Goal: Task Accomplishment & Management: Manage account settings

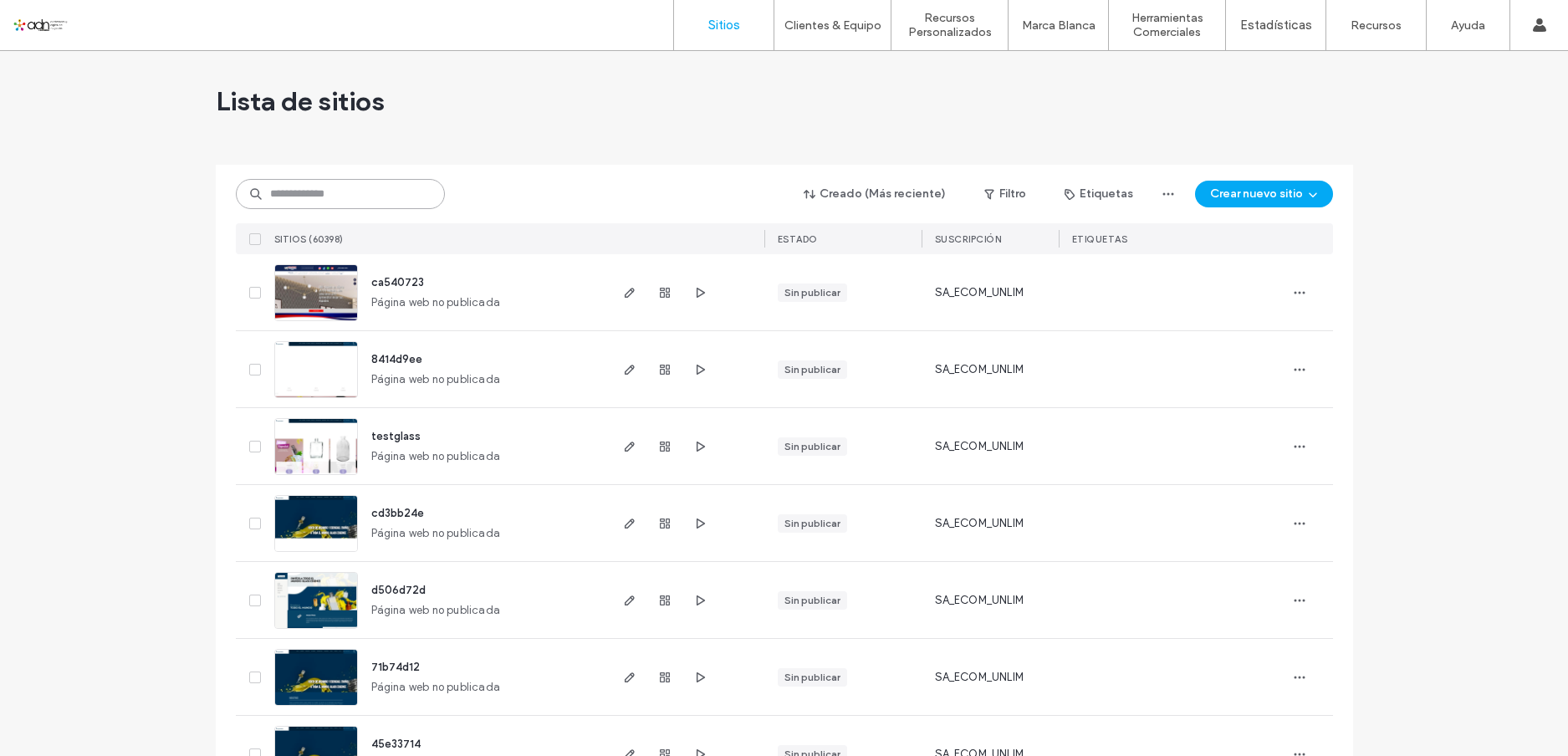
click at [378, 193] on input at bounding box center [340, 193] width 209 height 30
paste input "**********"
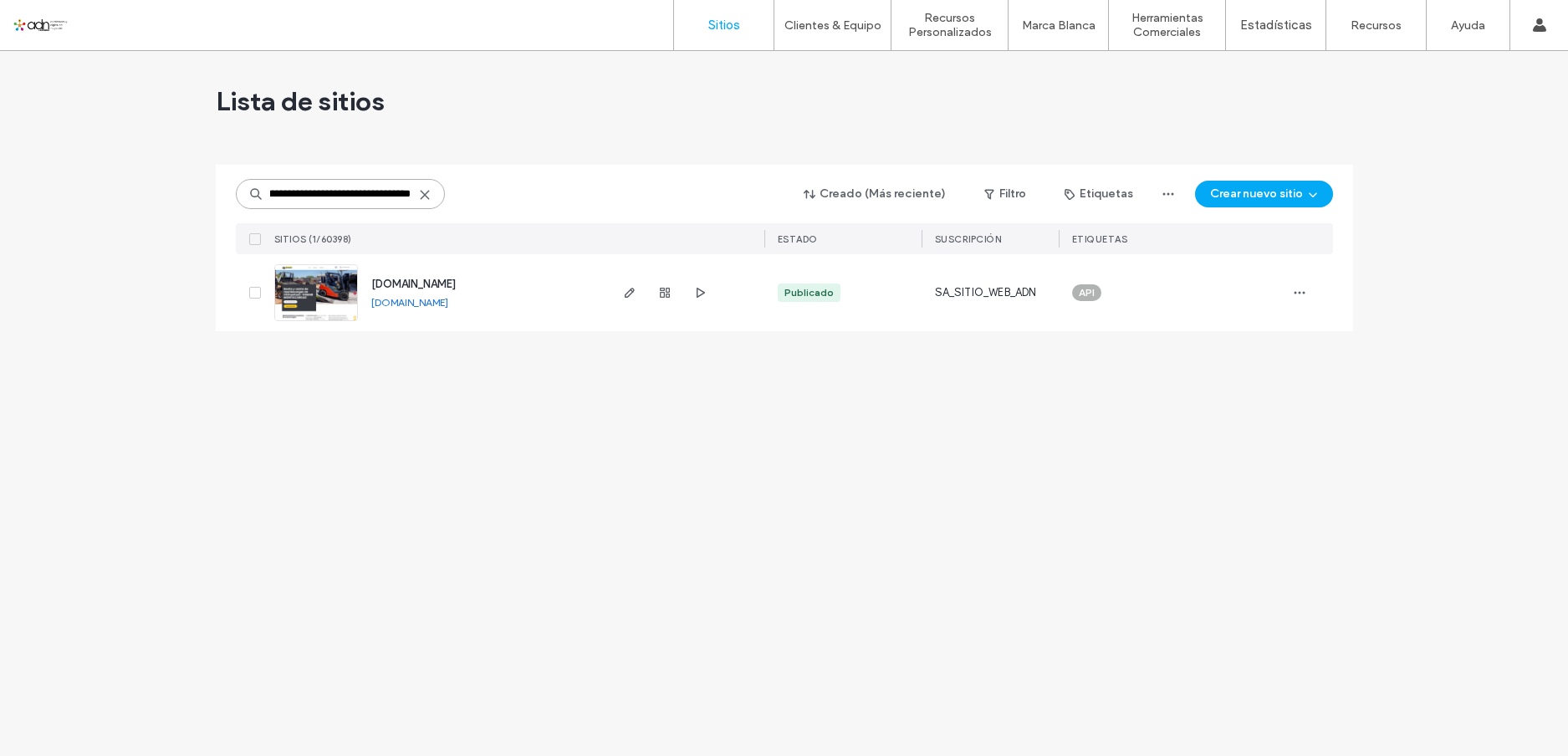
type input "**********"
click at [322, 291] on img at bounding box center [316, 322] width 82 height 114
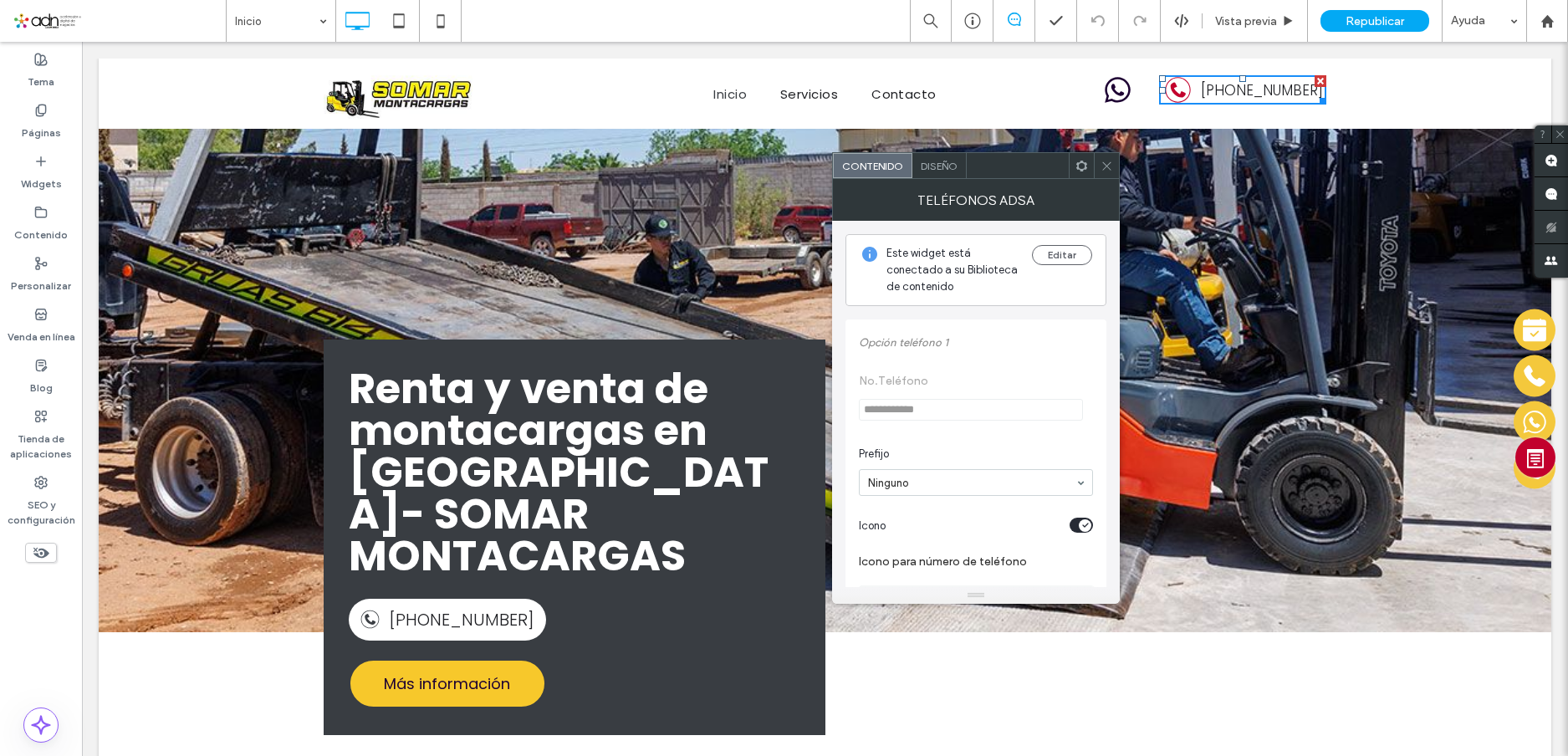
click at [934, 158] on div "Diseño" at bounding box center [939, 166] width 54 height 26
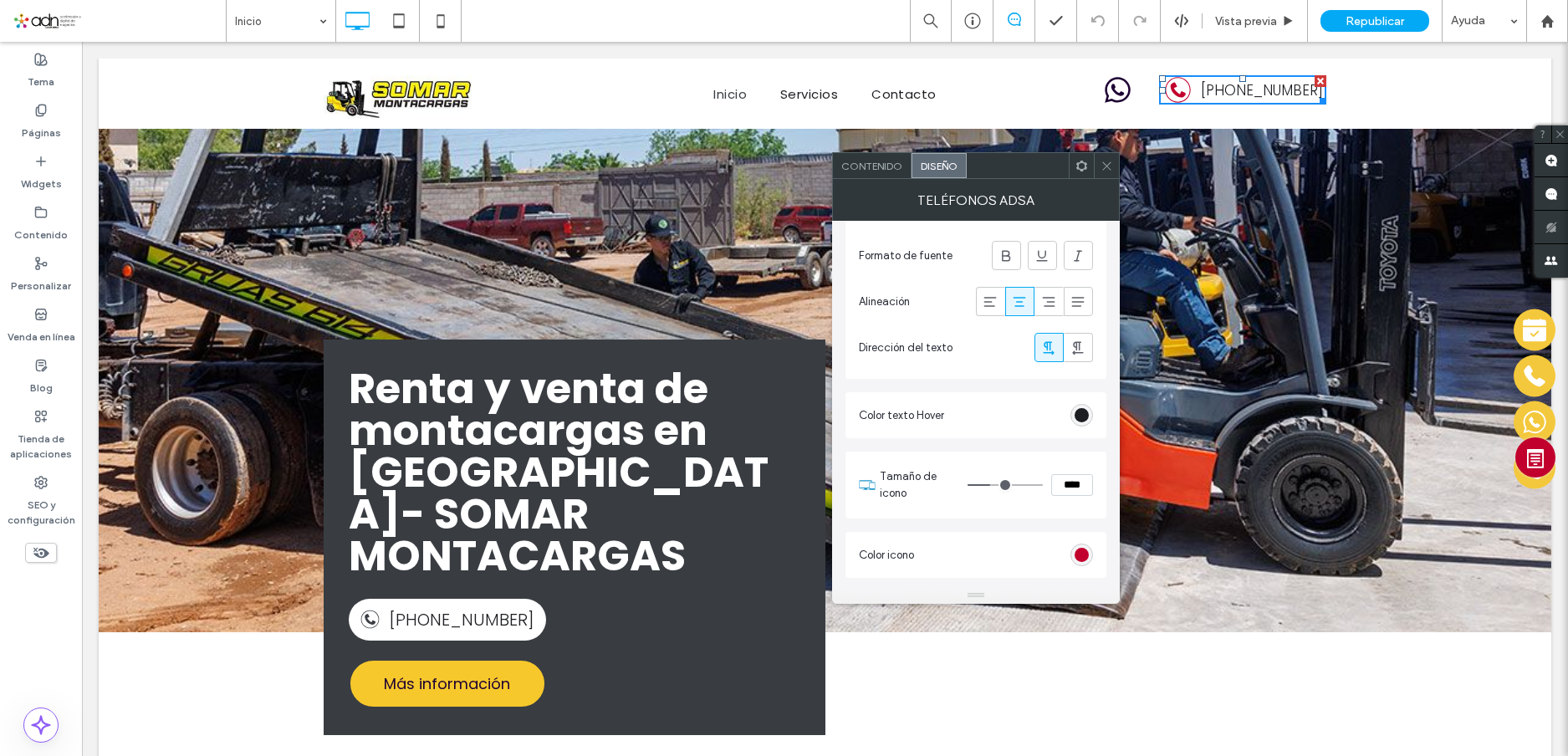
scroll to position [670, 0]
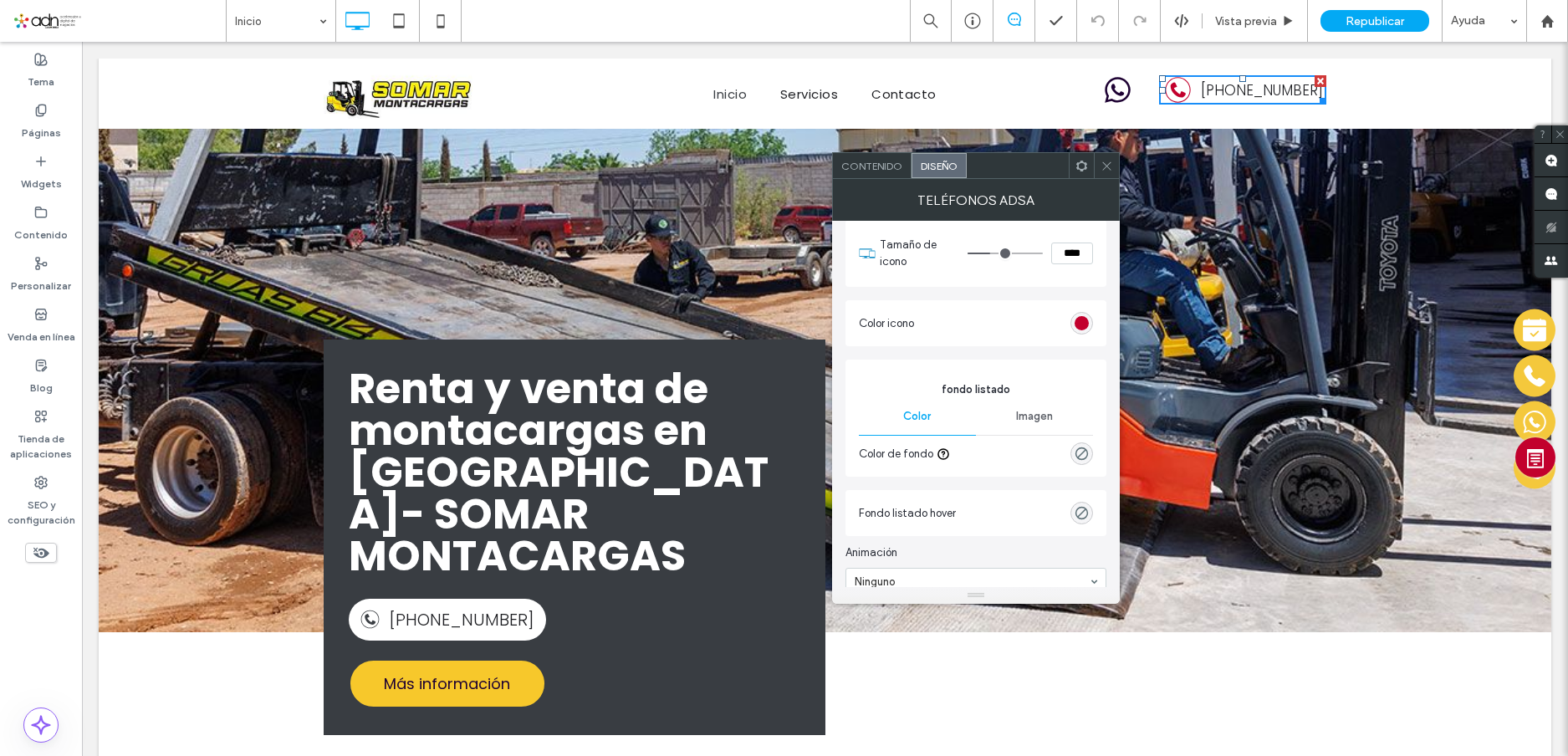
click at [1080, 314] on div "rgb(194, 0, 45)" at bounding box center [1081, 323] width 23 height 23
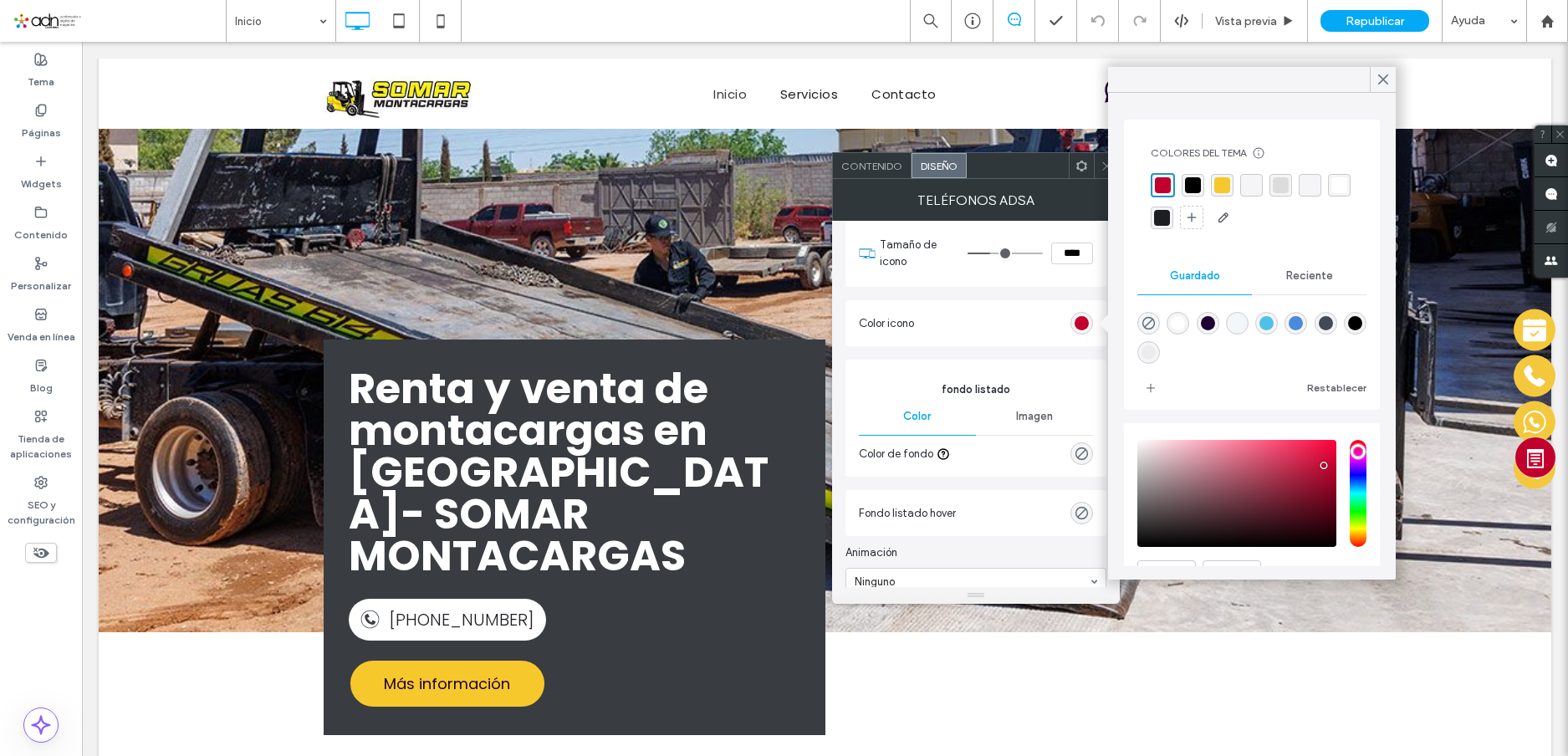
click at [1294, 275] on span "Reciente" at bounding box center [1310, 276] width 47 height 14
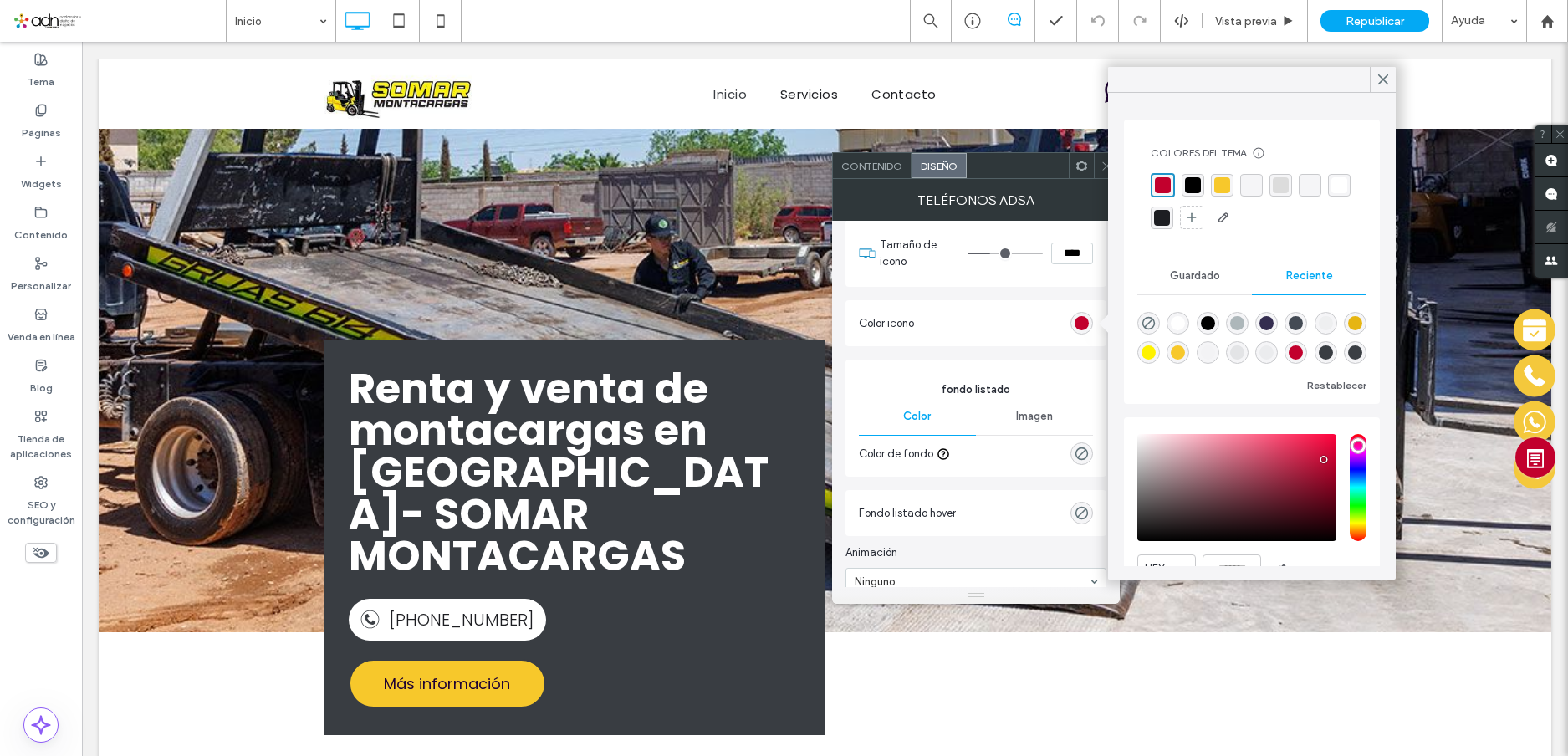
click at [1235, 320] on div "rgba(173, 183, 186, 1)" at bounding box center [1237, 323] width 14 height 14
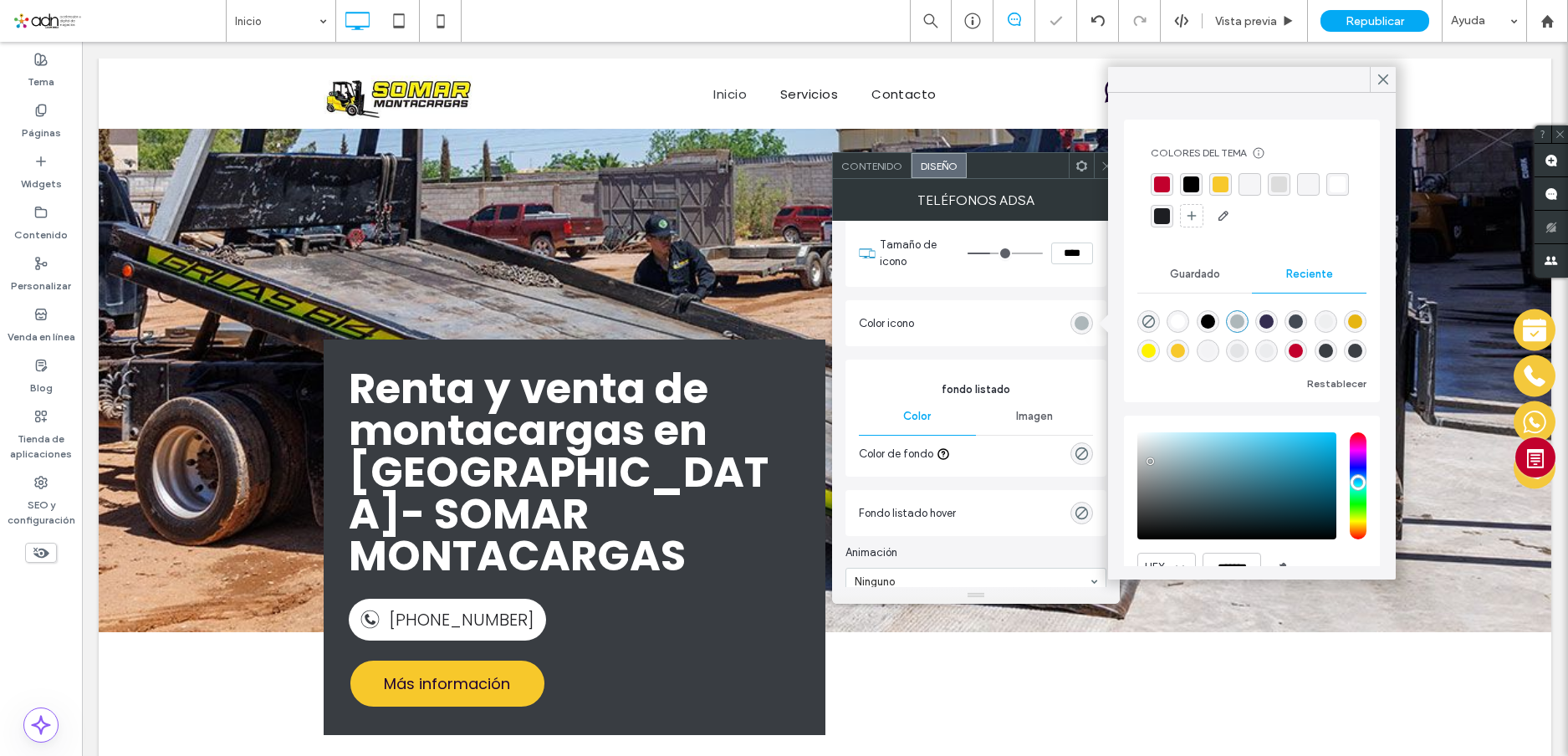
scroll to position [80, 0]
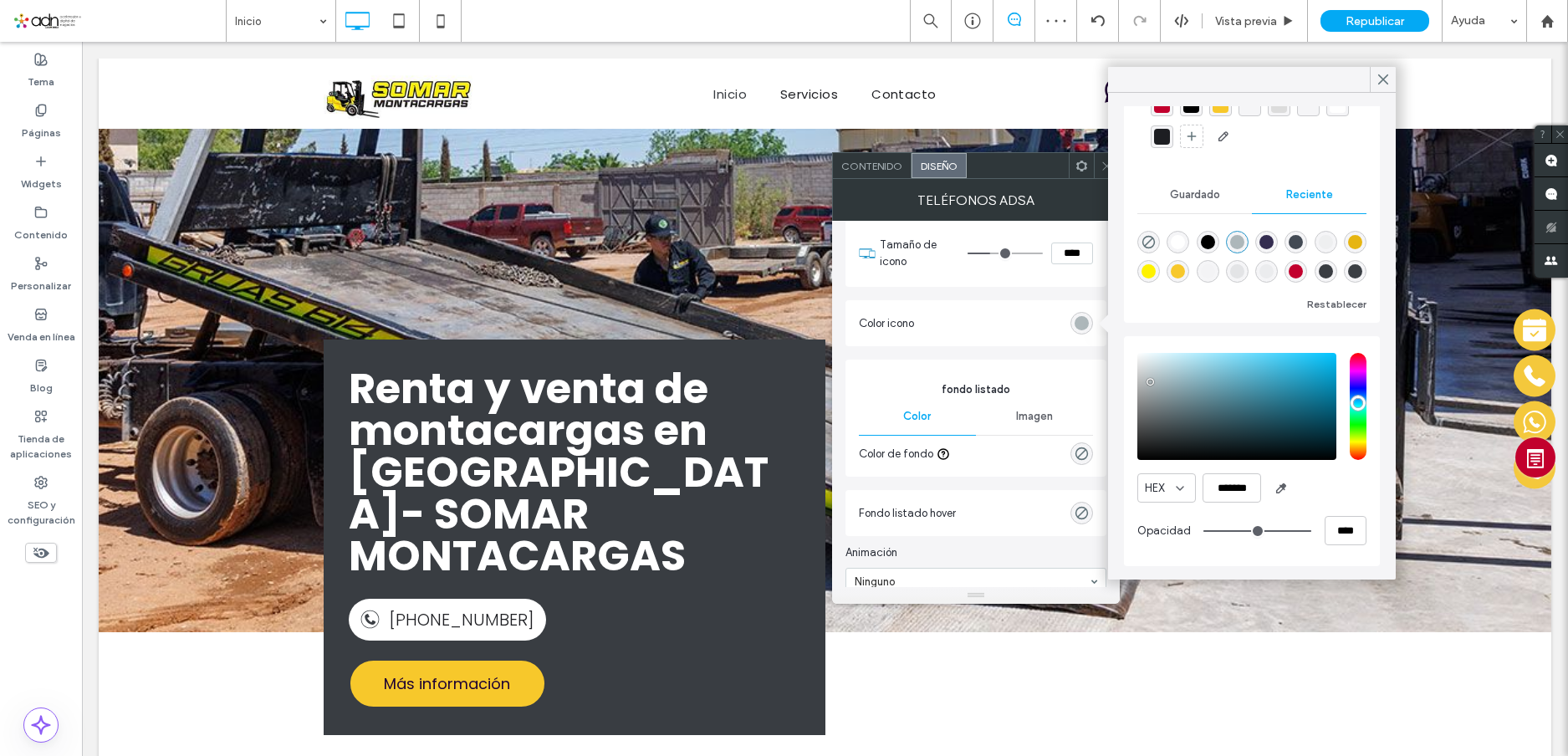
drag, startPoint x: 1270, startPoint y: 77, endPoint x: 1272, endPoint y: 122, distance: 45.0
click at [1281, 195] on div "Colores del tema Ahorre tiempo con los colores del tema Cree una paleta de colo…" at bounding box center [1251, 323] width 287 height 513
drag, startPoint x: 1250, startPoint y: 71, endPoint x: 1189, endPoint y: 114, distance: 74.6
click at [1189, 114] on div "Colores del tema Ahorre tiempo con los colores del tema Cree una paleta de colo…" at bounding box center [1251, 323] width 287 height 513
click at [1203, 196] on span "Guardado" at bounding box center [1194, 195] width 50 height 14
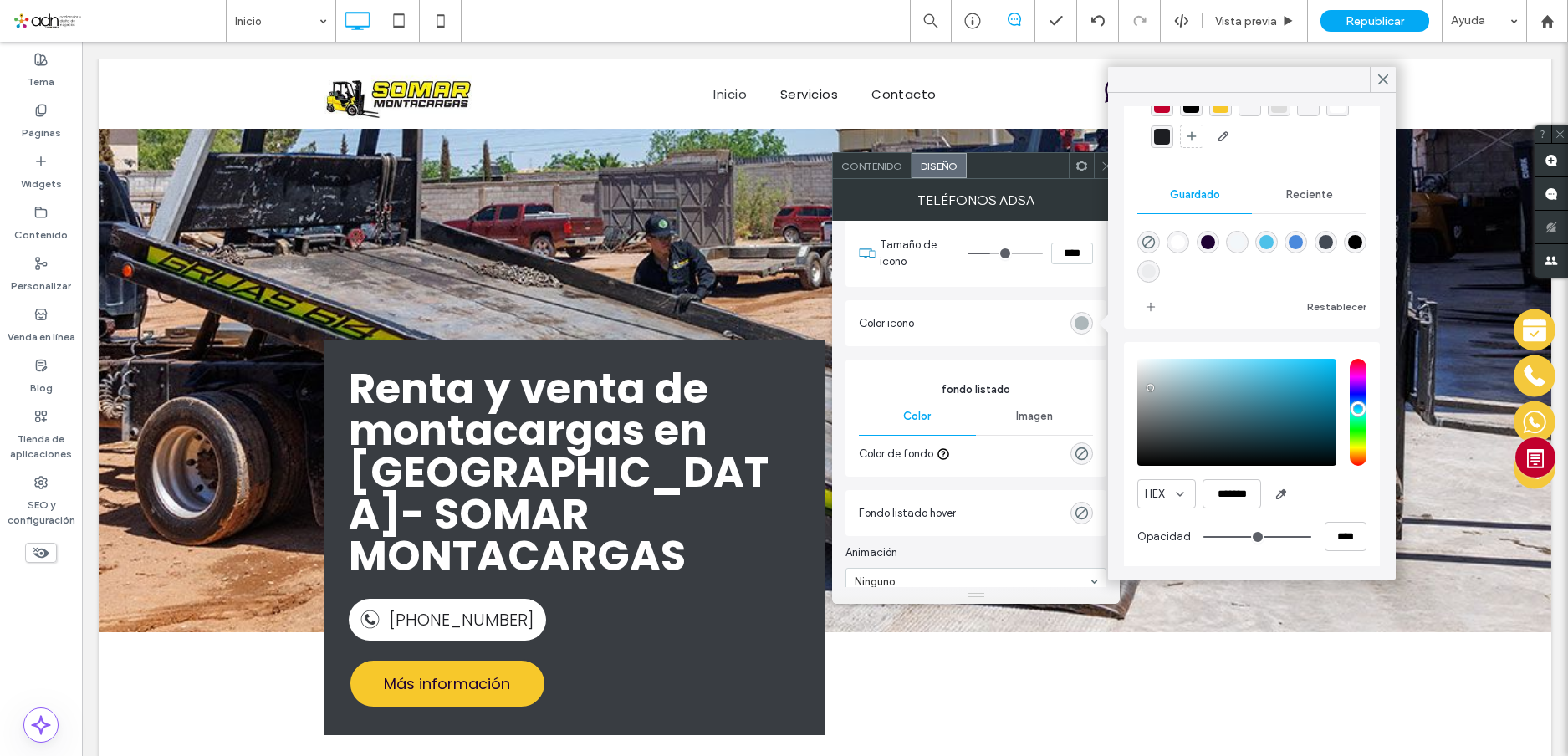
click at [1333, 241] on div "rgba(67,74,84,1)" at bounding box center [1326, 242] width 14 height 14
type input "*******"
click at [1381, 78] on use at bounding box center [1383, 80] width 9 height 9
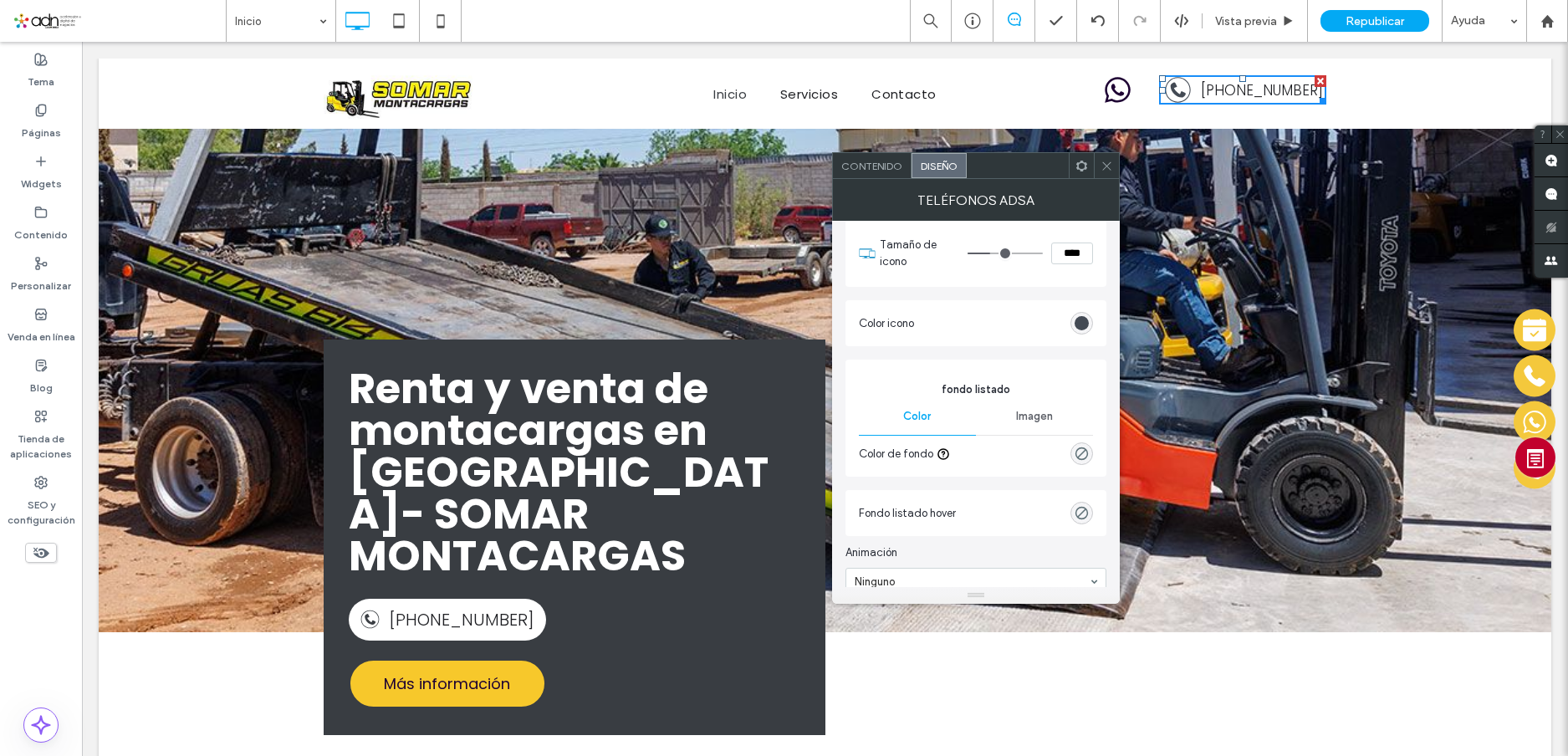
click at [1097, 162] on div at bounding box center [1107, 166] width 26 height 26
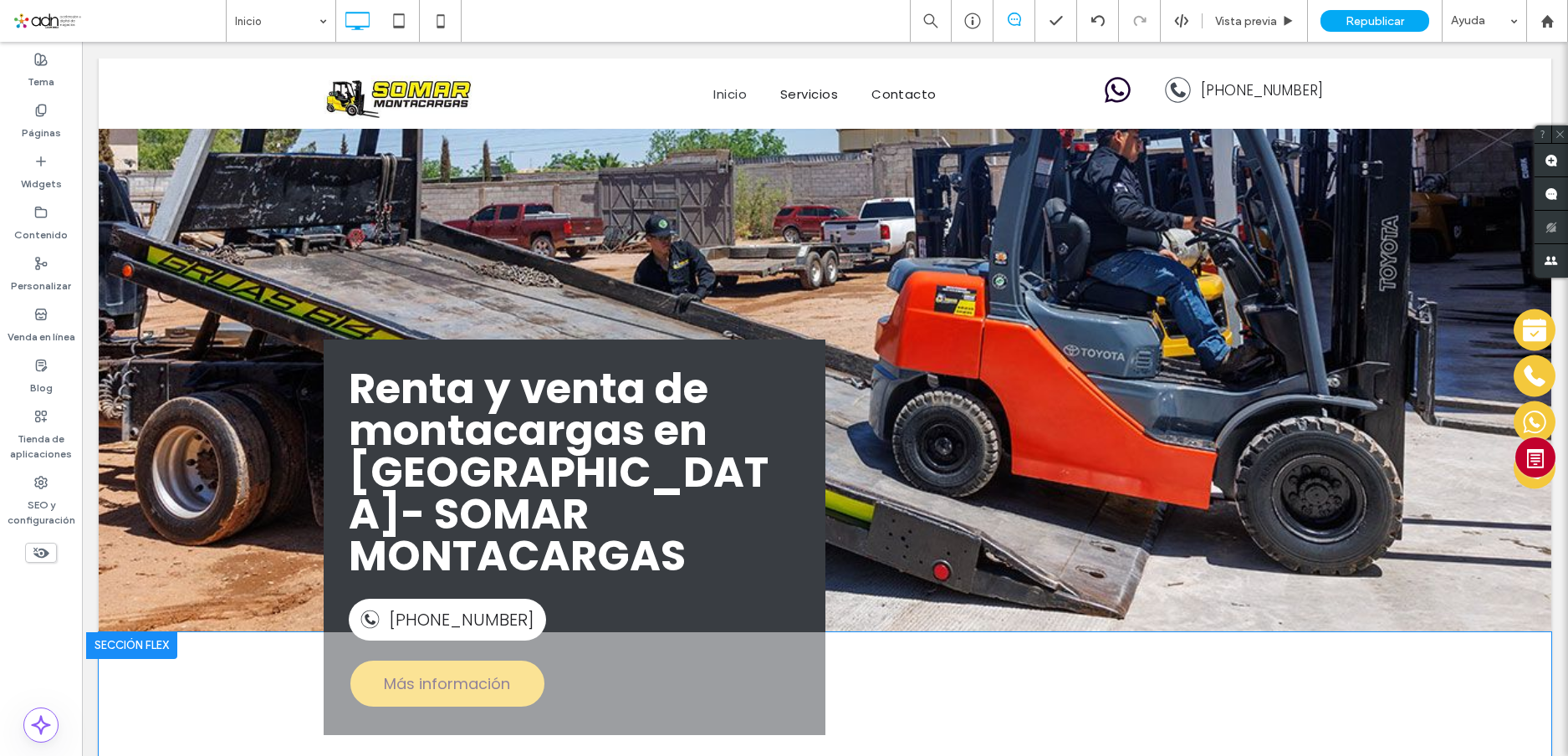
click at [752, 591] on div "Renta y venta de montacargas en [GEOGRAPHIC_DATA]- SOMAR MONTACARGAS [PHONE_NUM…" at bounding box center [574, 537] width 501 height 396
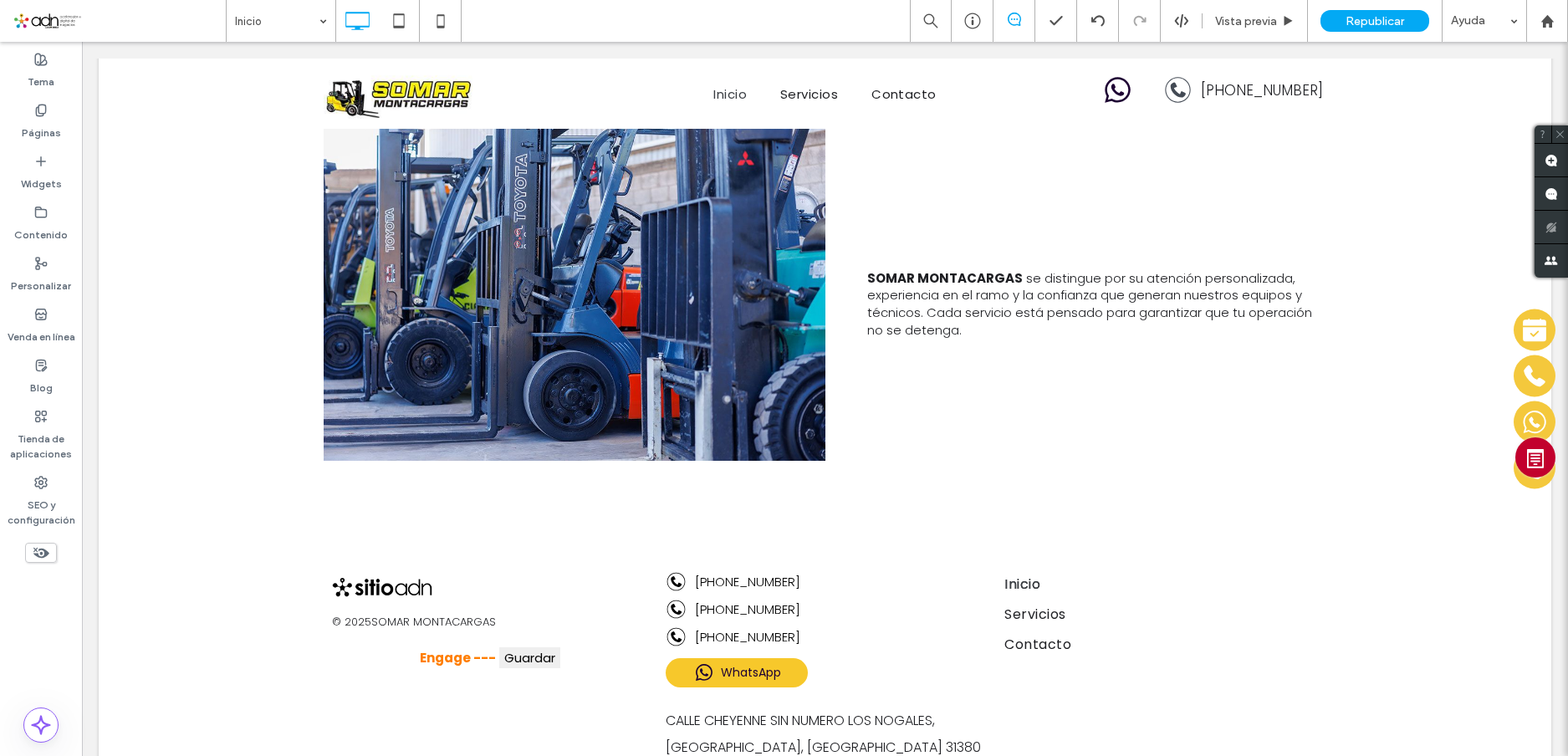
scroll to position [1706, 0]
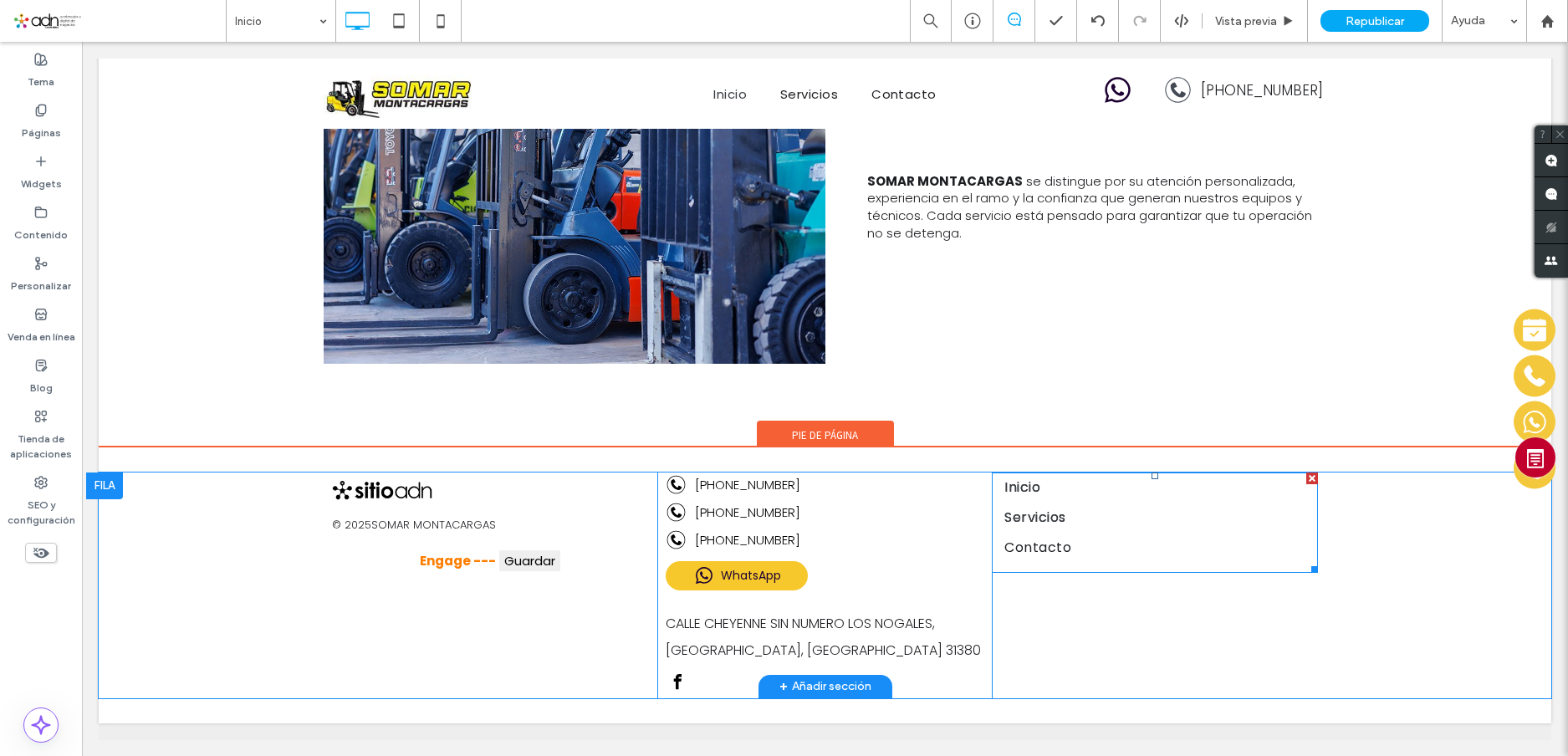
click at [1007, 516] on span "Servicios" at bounding box center [1034, 517] width 61 height 27
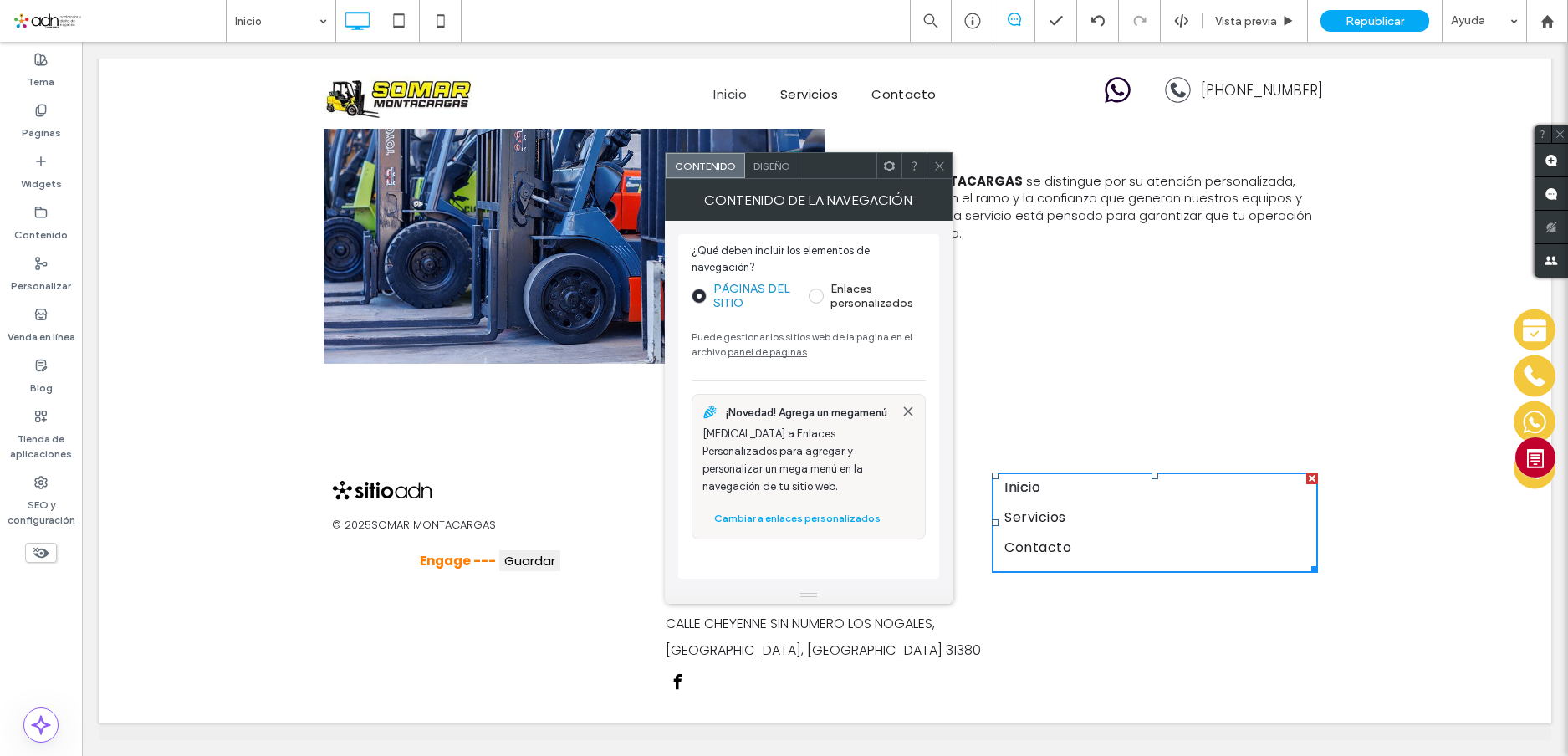
click at [766, 167] on span "Diseño" at bounding box center [771, 166] width 36 height 13
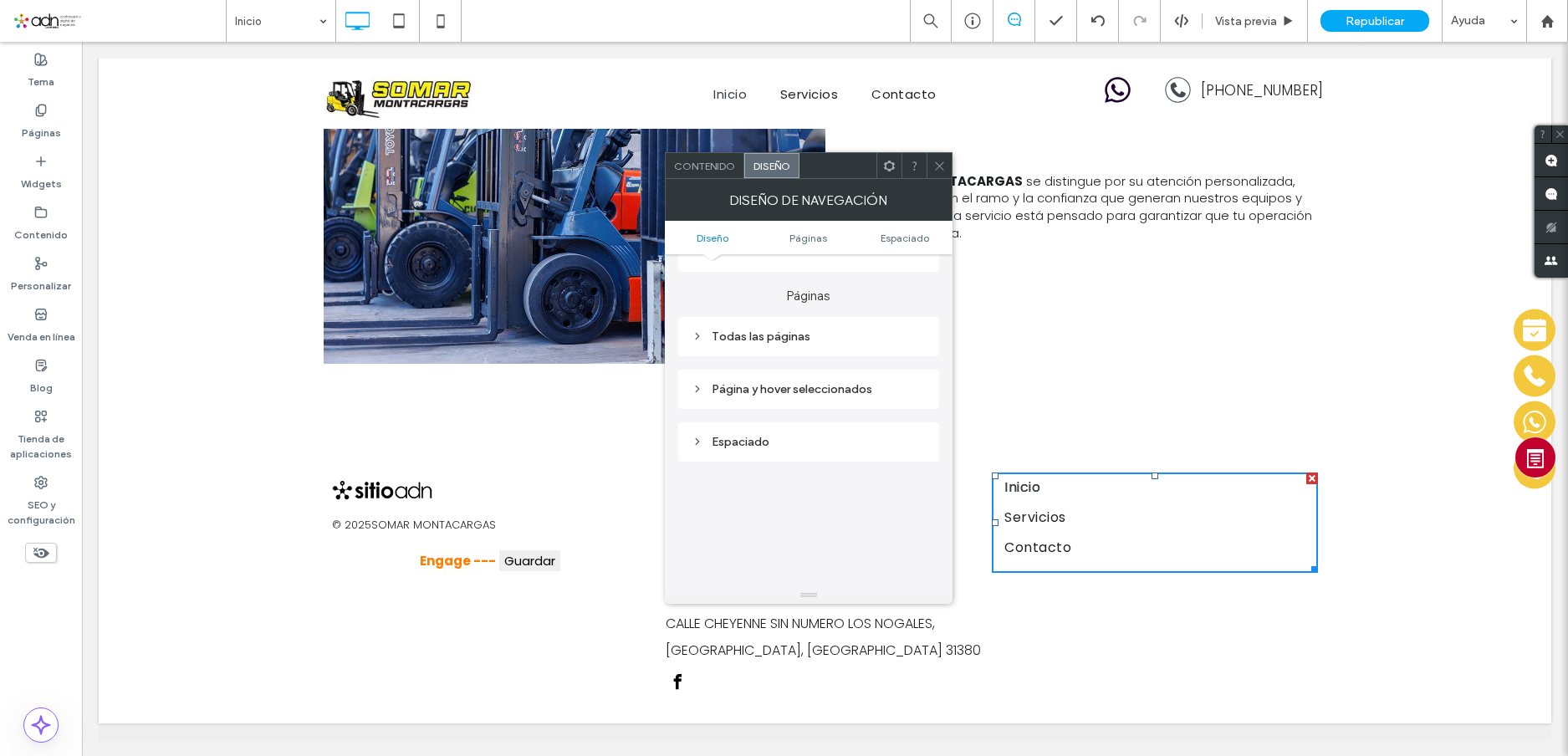
scroll to position [335, 0]
click at [769, 325] on div "Todas las páginas" at bounding box center [809, 327] width 235 height 14
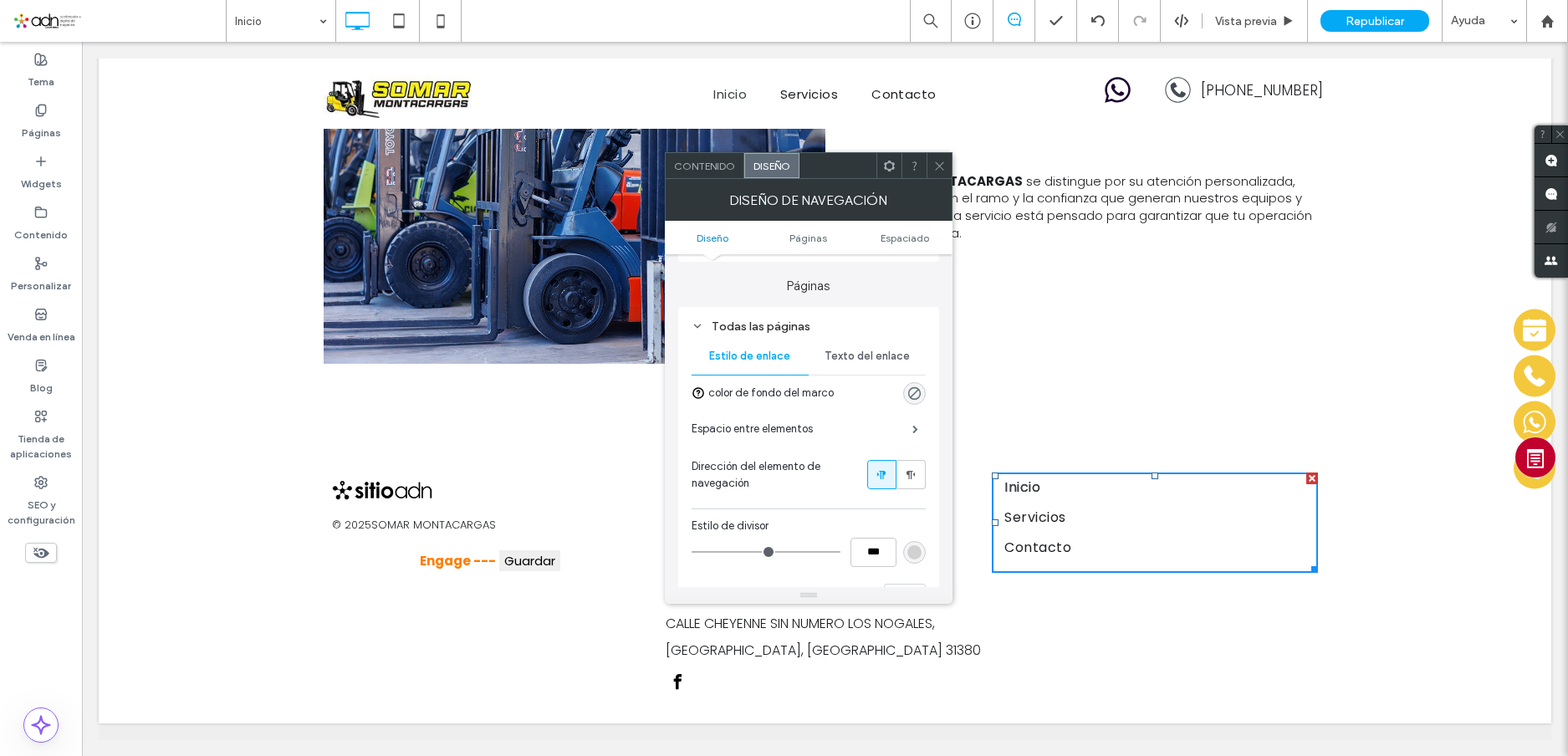
click at [867, 351] on span "Texto del enlace" at bounding box center [866, 356] width 85 height 14
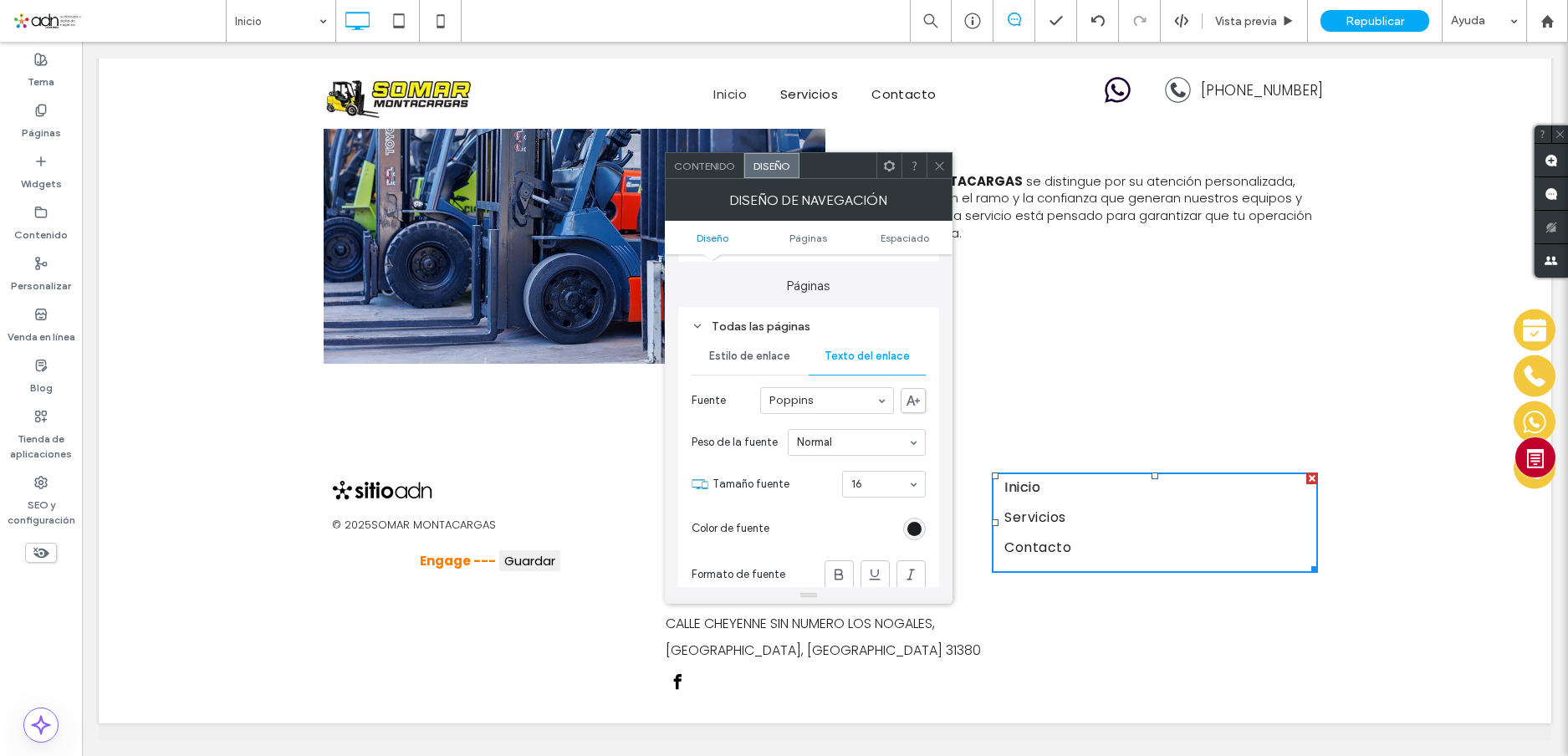
click at [914, 534] on div "rgb(29, 30, 34)" at bounding box center [915, 529] width 14 height 14
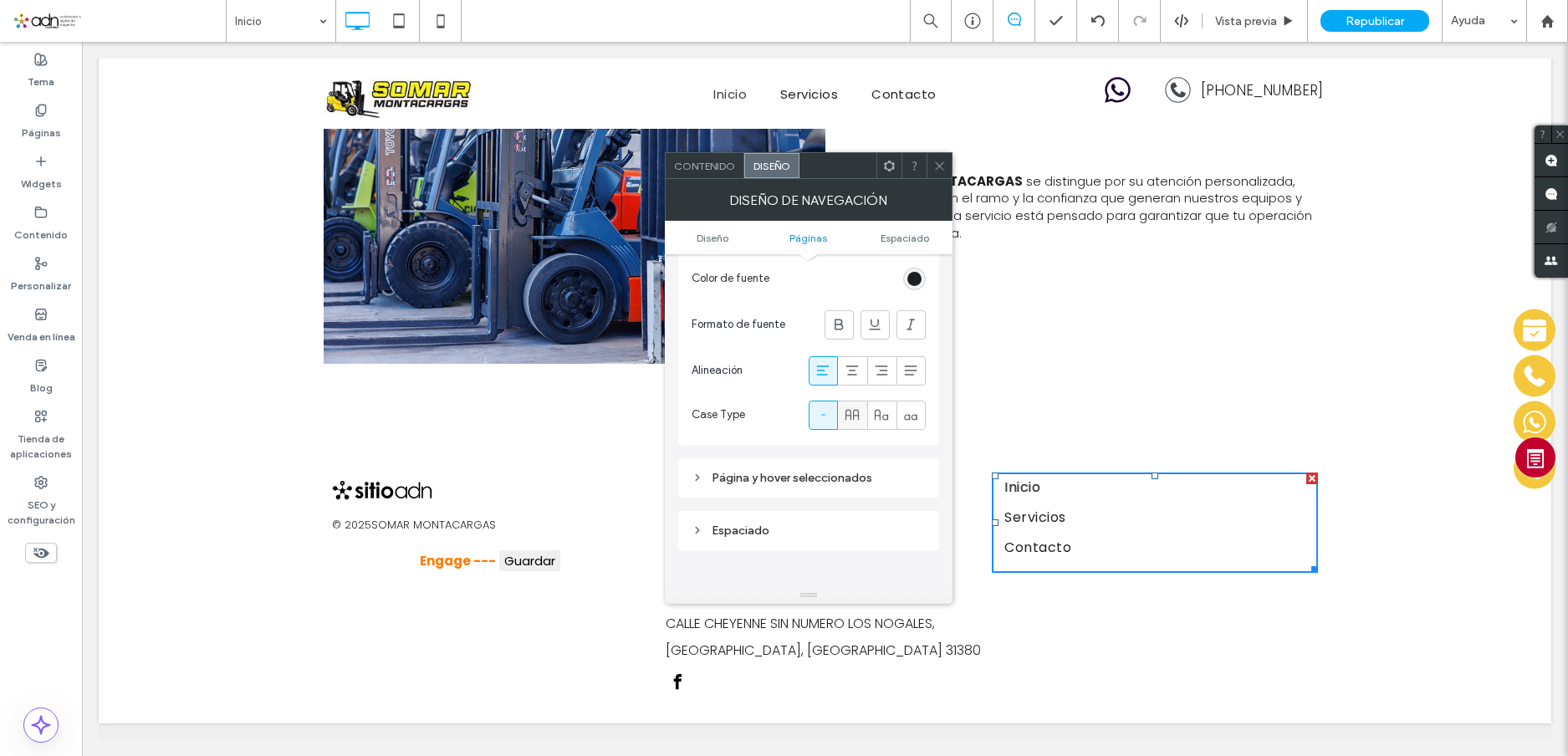
scroll to position [586, 0]
click at [912, 273] on div "rgb(29, 30, 34)" at bounding box center [915, 278] width 14 height 14
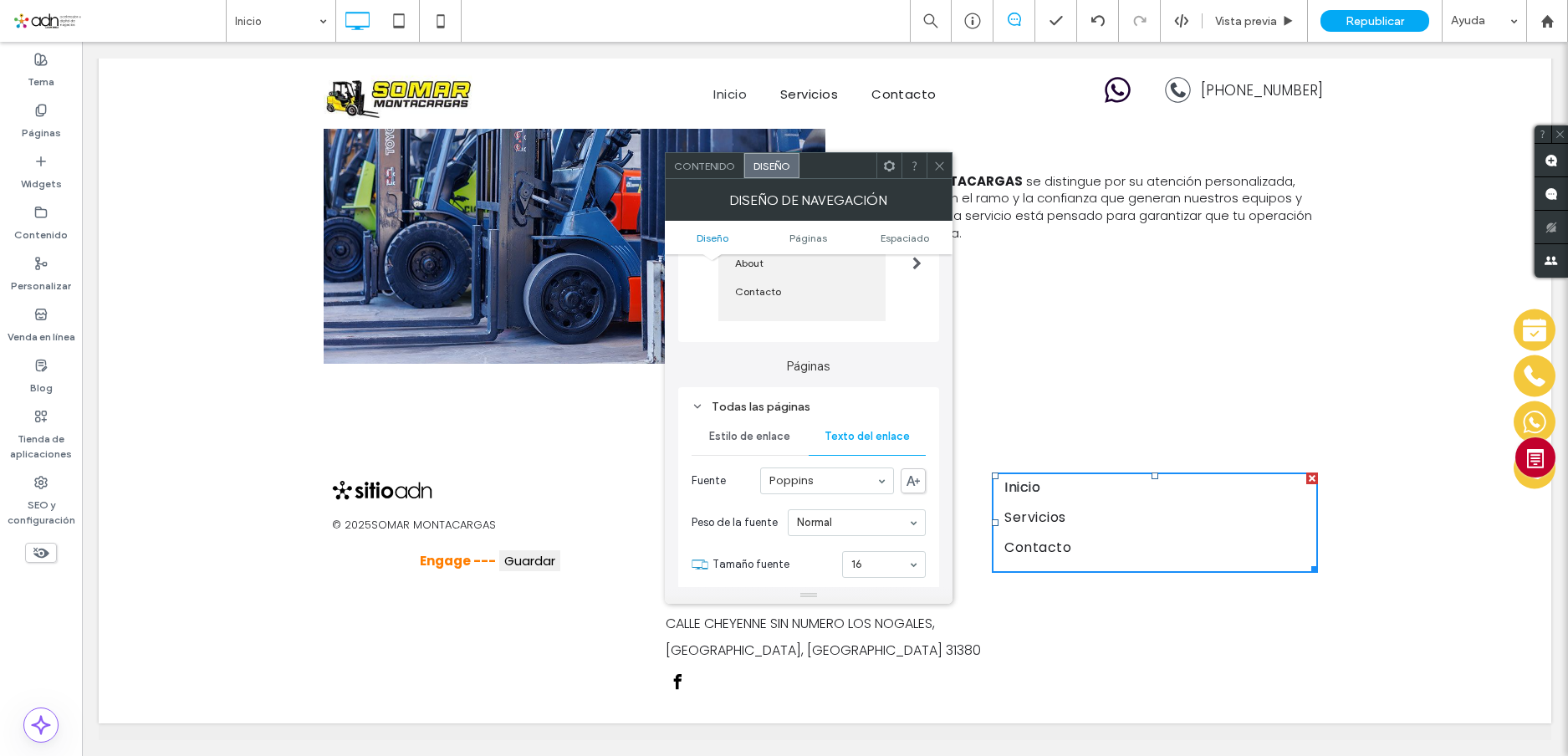
scroll to position [251, 0]
click at [760, 443] on span "Estilo de enlace" at bounding box center [750, 440] width 81 height 14
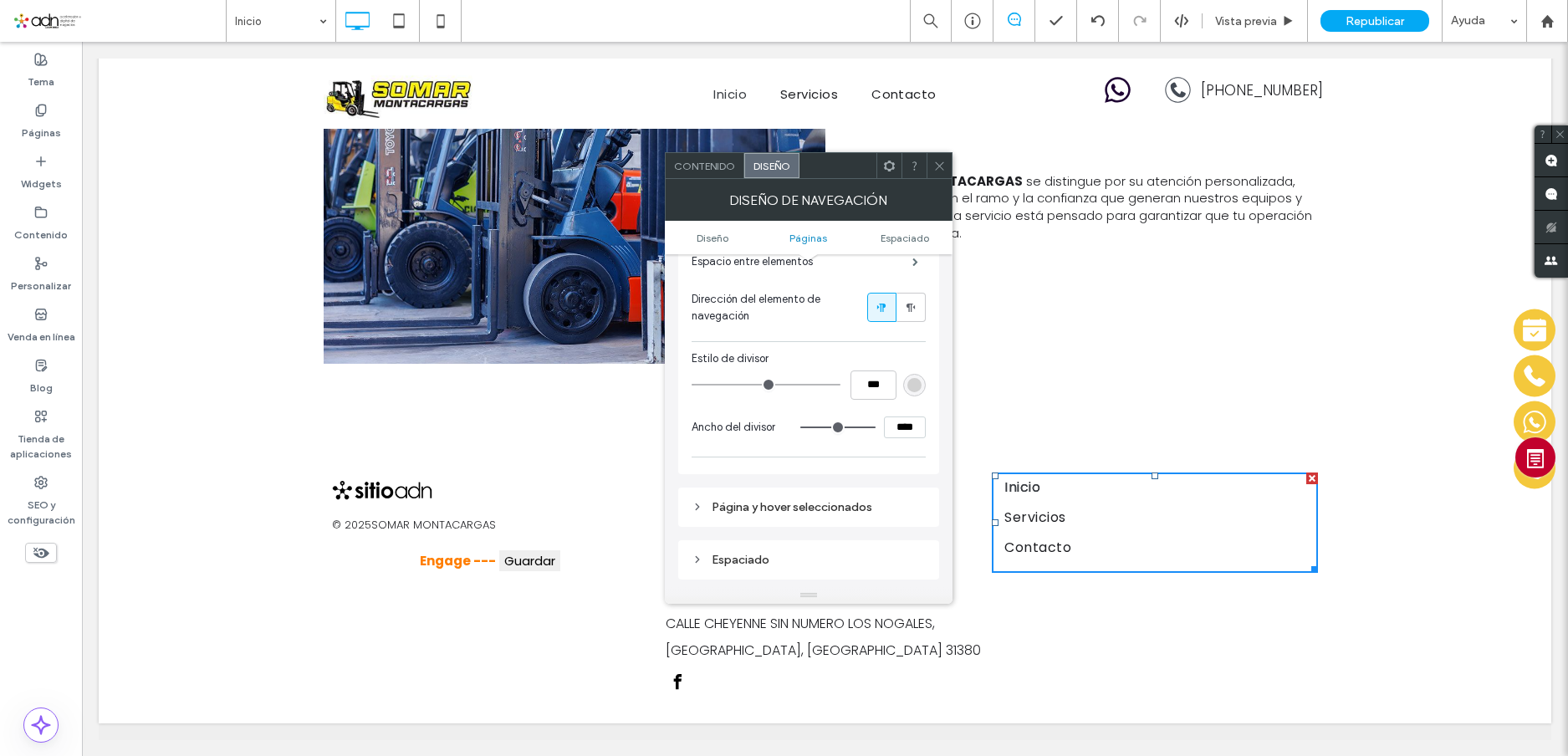
scroll to position [670, 0]
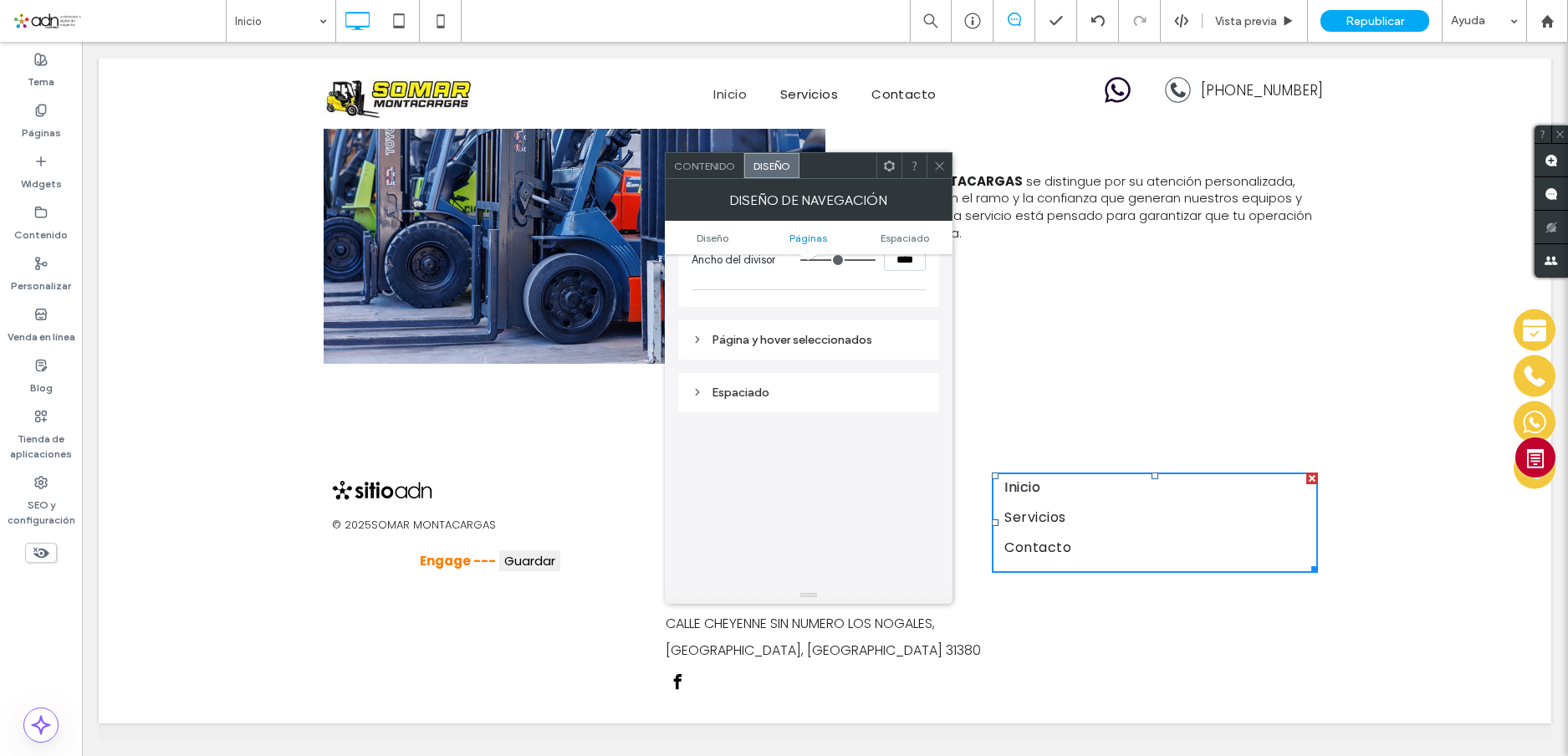
click at [936, 170] on icon at bounding box center [939, 166] width 13 height 13
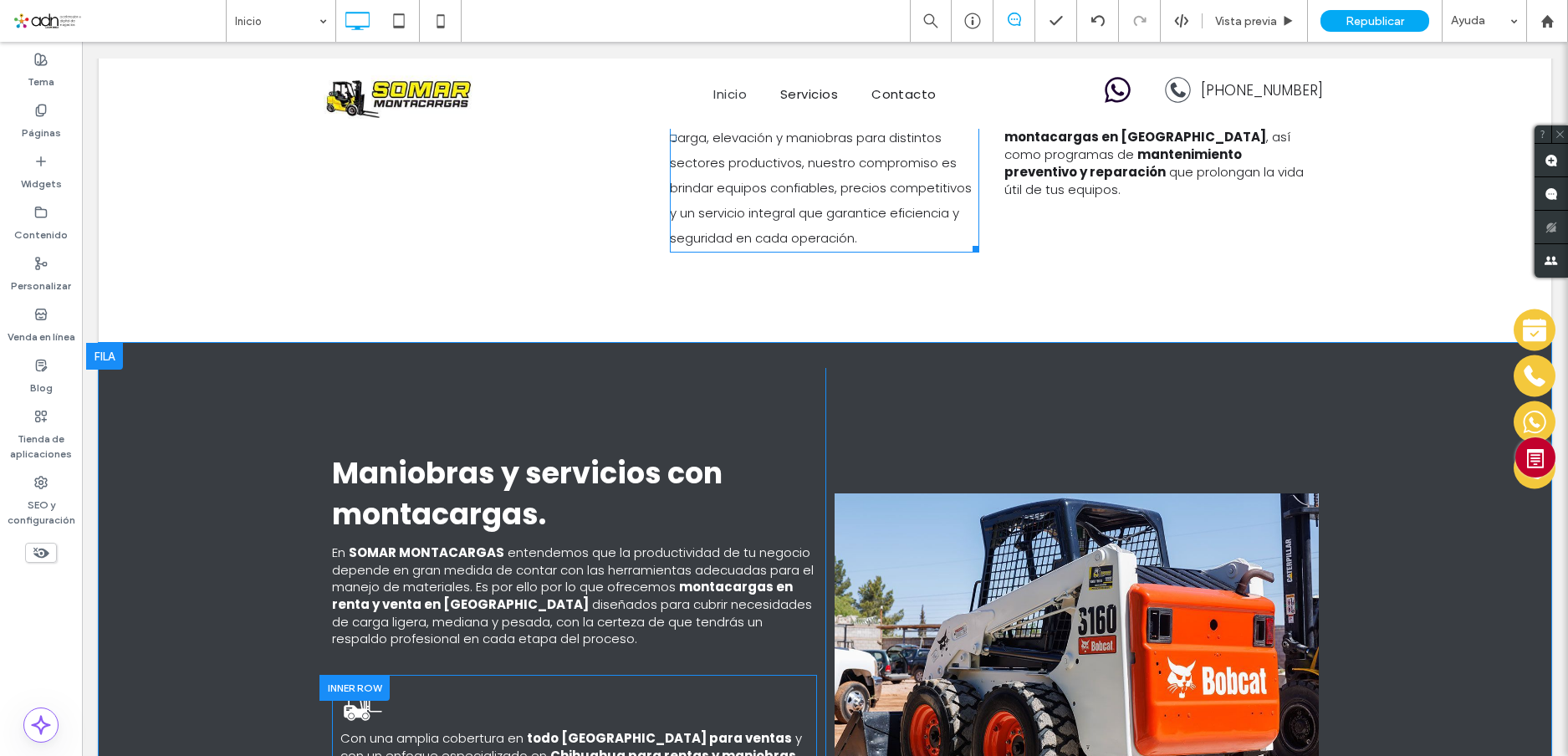
scroll to position [1038, 0]
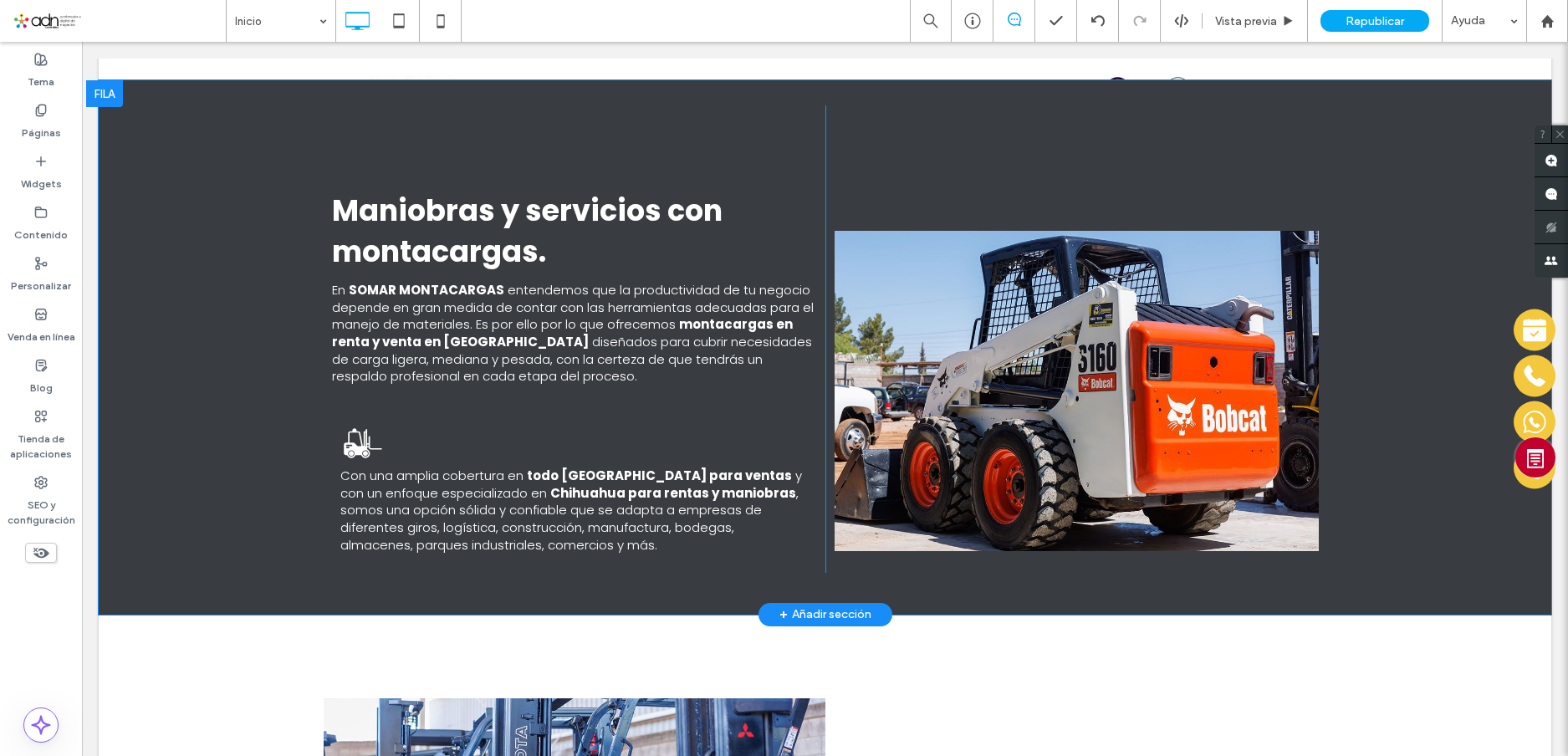
click at [233, 314] on div "Maniobras y servicios con montacargas. En SOMAR MONTACARGAS entendemos que la p…" at bounding box center [825, 348] width 1452 height 534
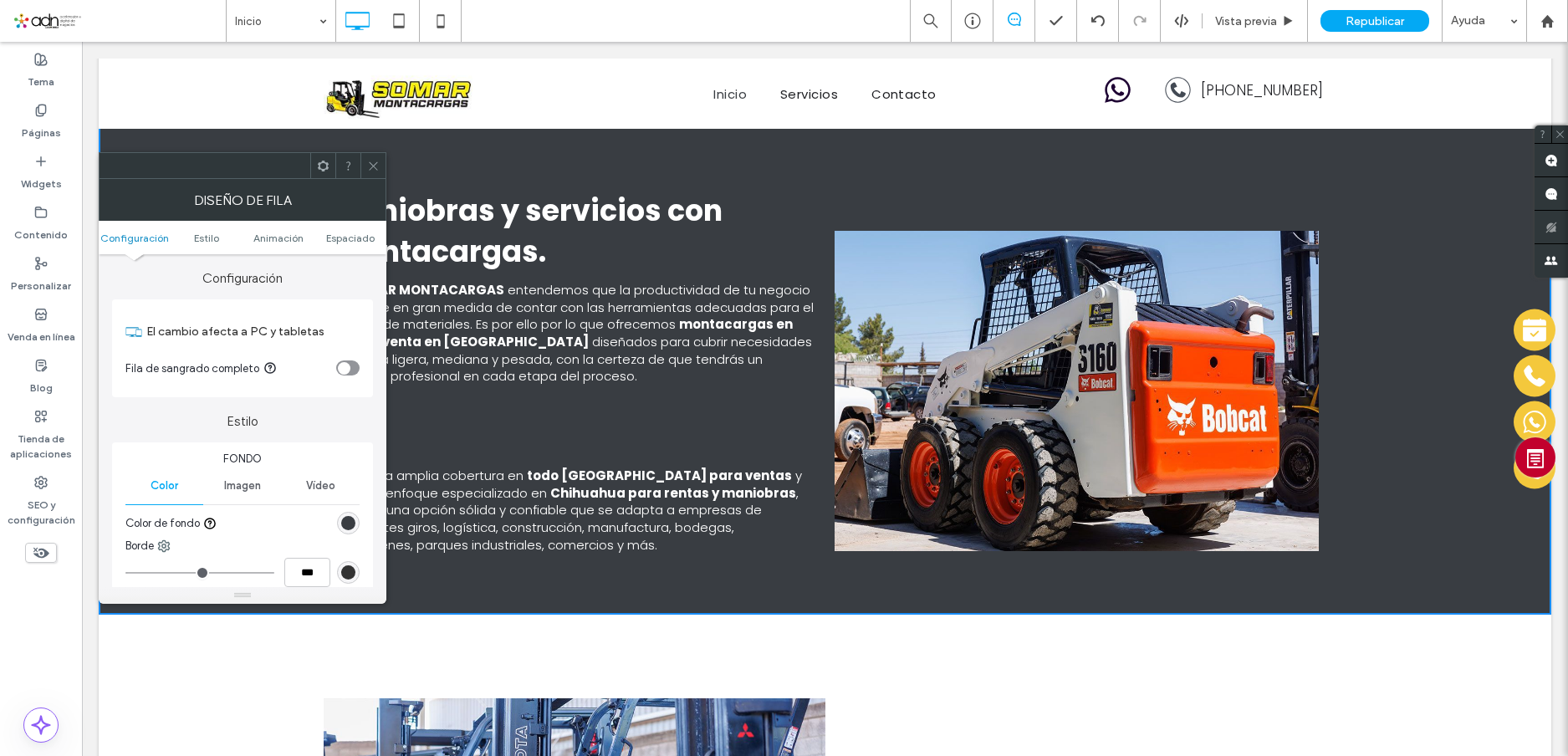
scroll to position [251, 0]
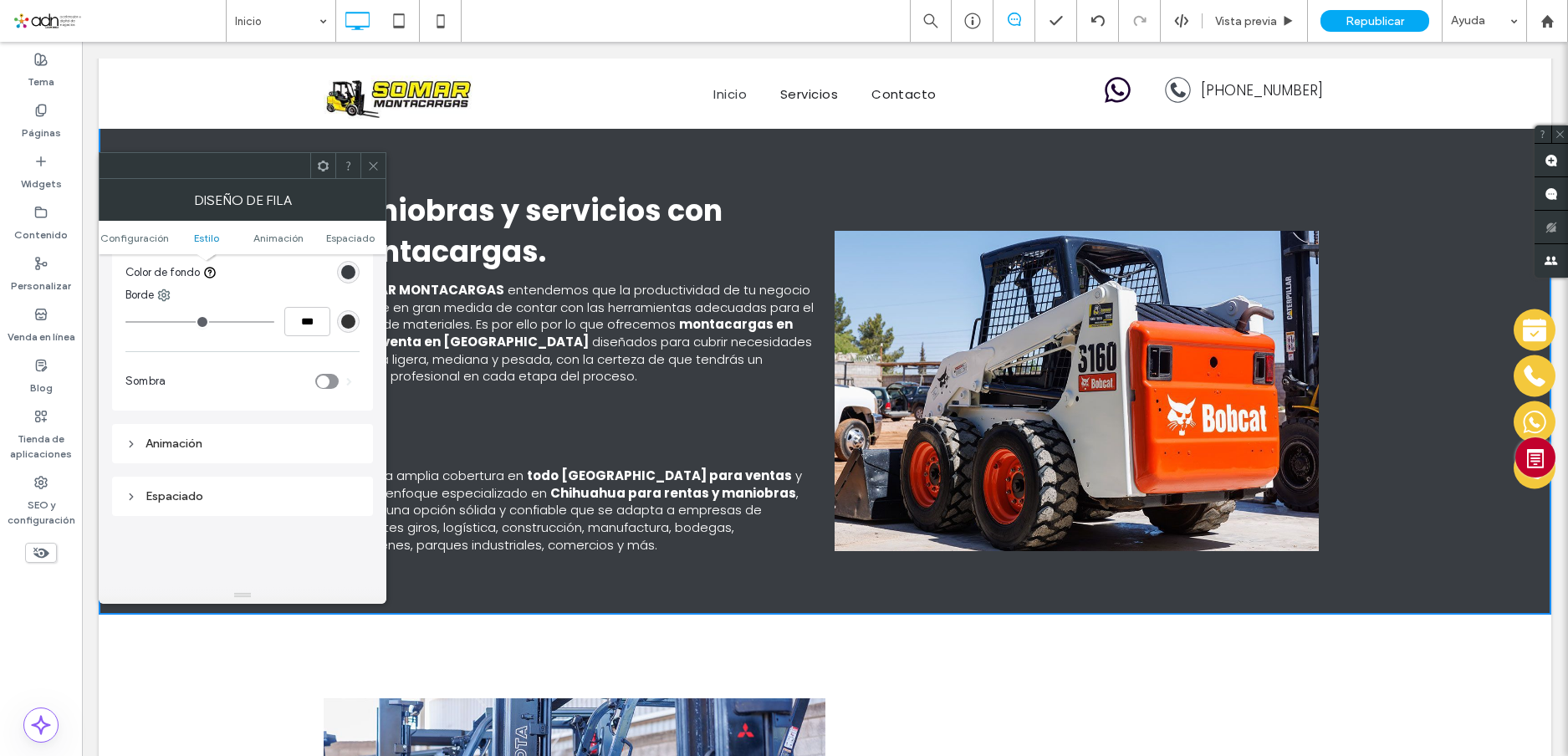
click at [347, 274] on div "rgb(57, 61, 66)" at bounding box center [348, 272] width 14 height 14
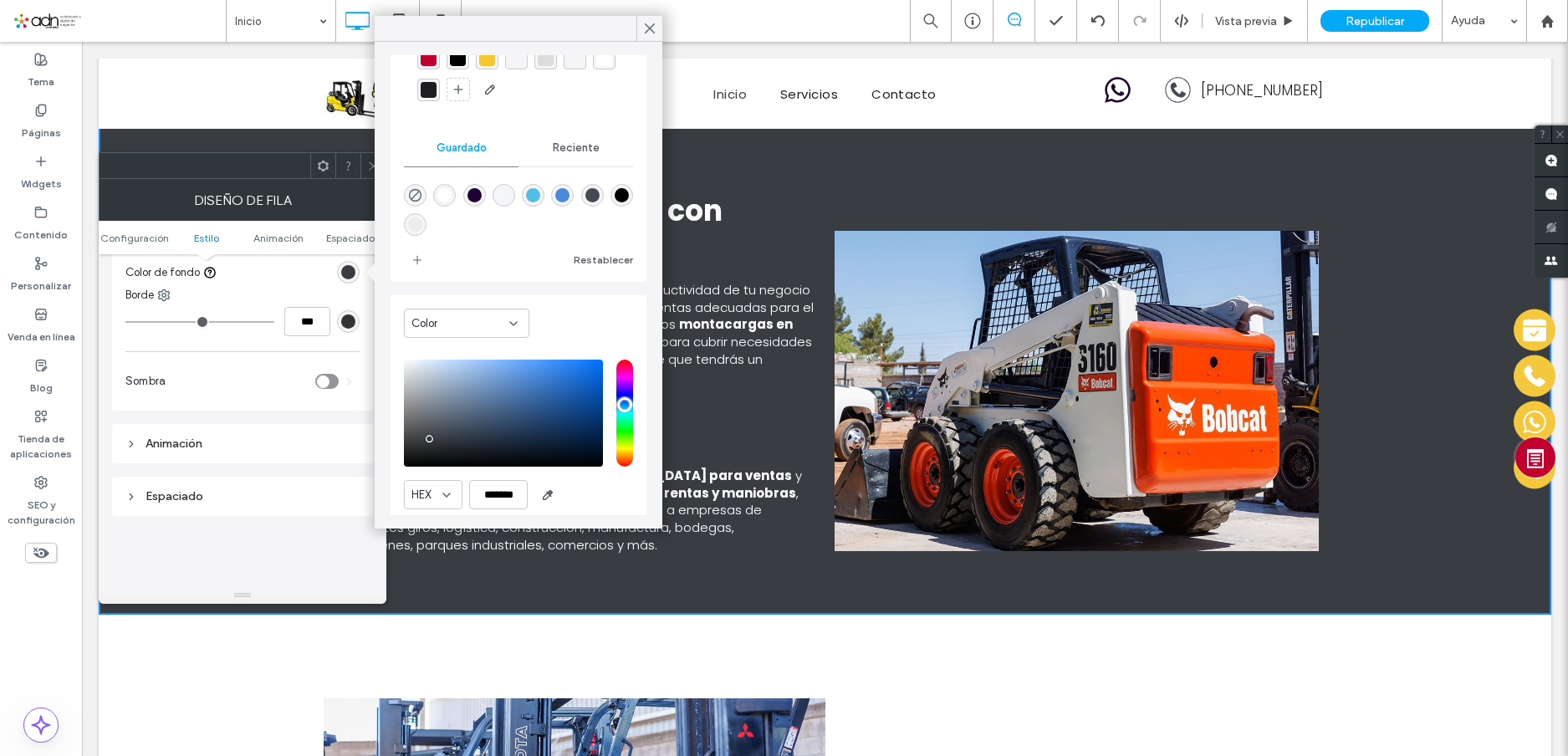
scroll to position [133, 0]
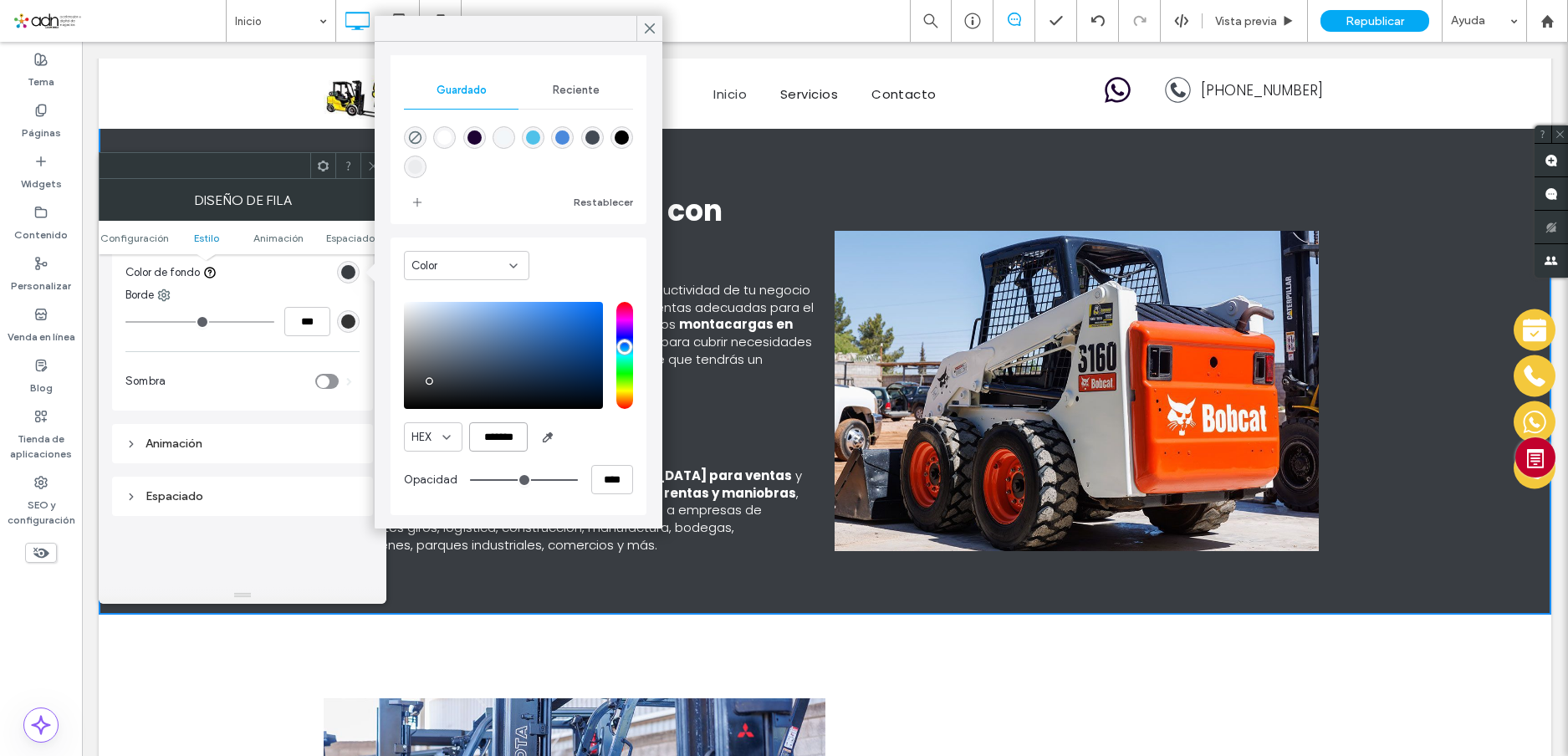
click at [495, 435] on input "*******" at bounding box center [498, 437] width 59 height 29
click at [650, 26] on icon at bounding box center [649, 27] width 15 height 15
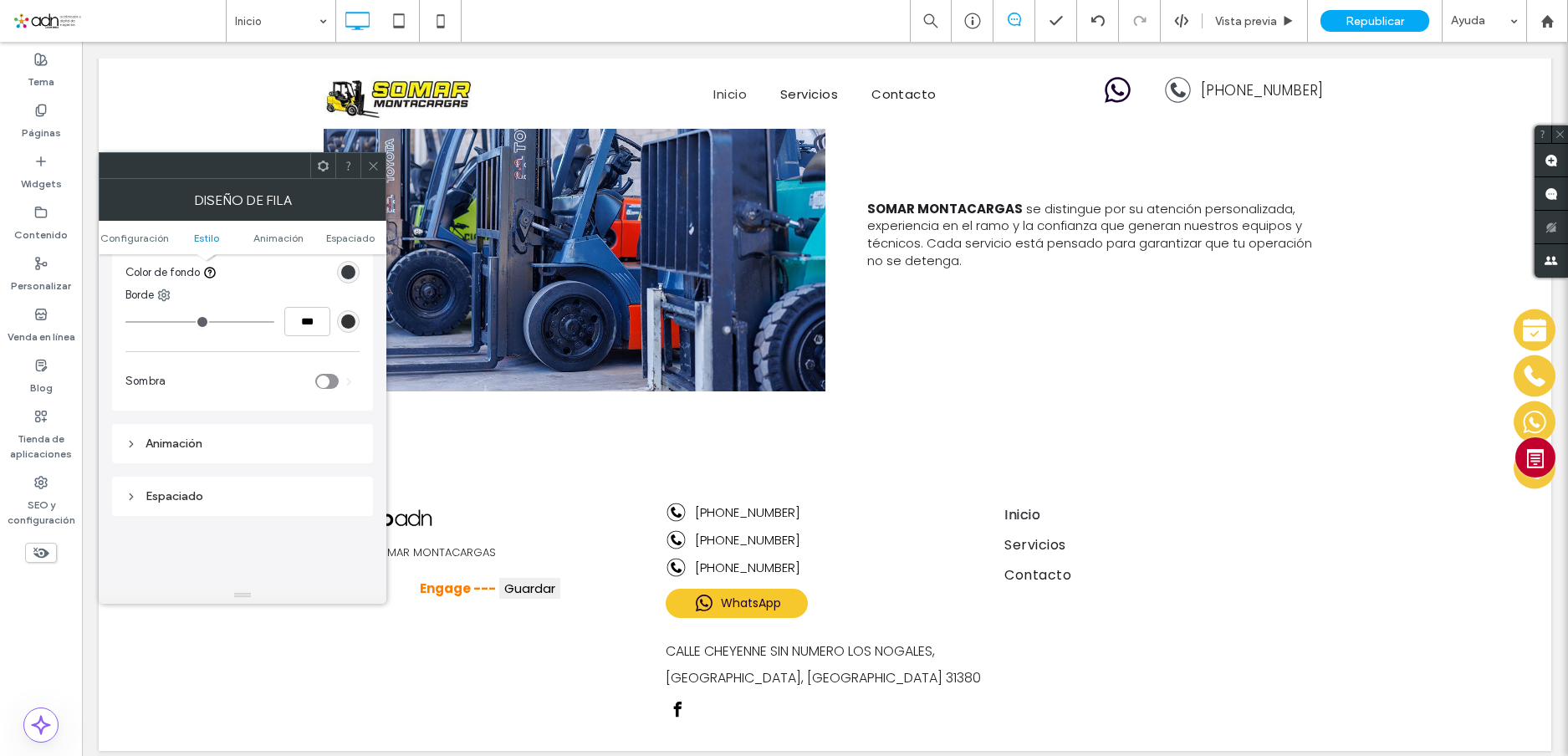
scroll to position [1706, 0]
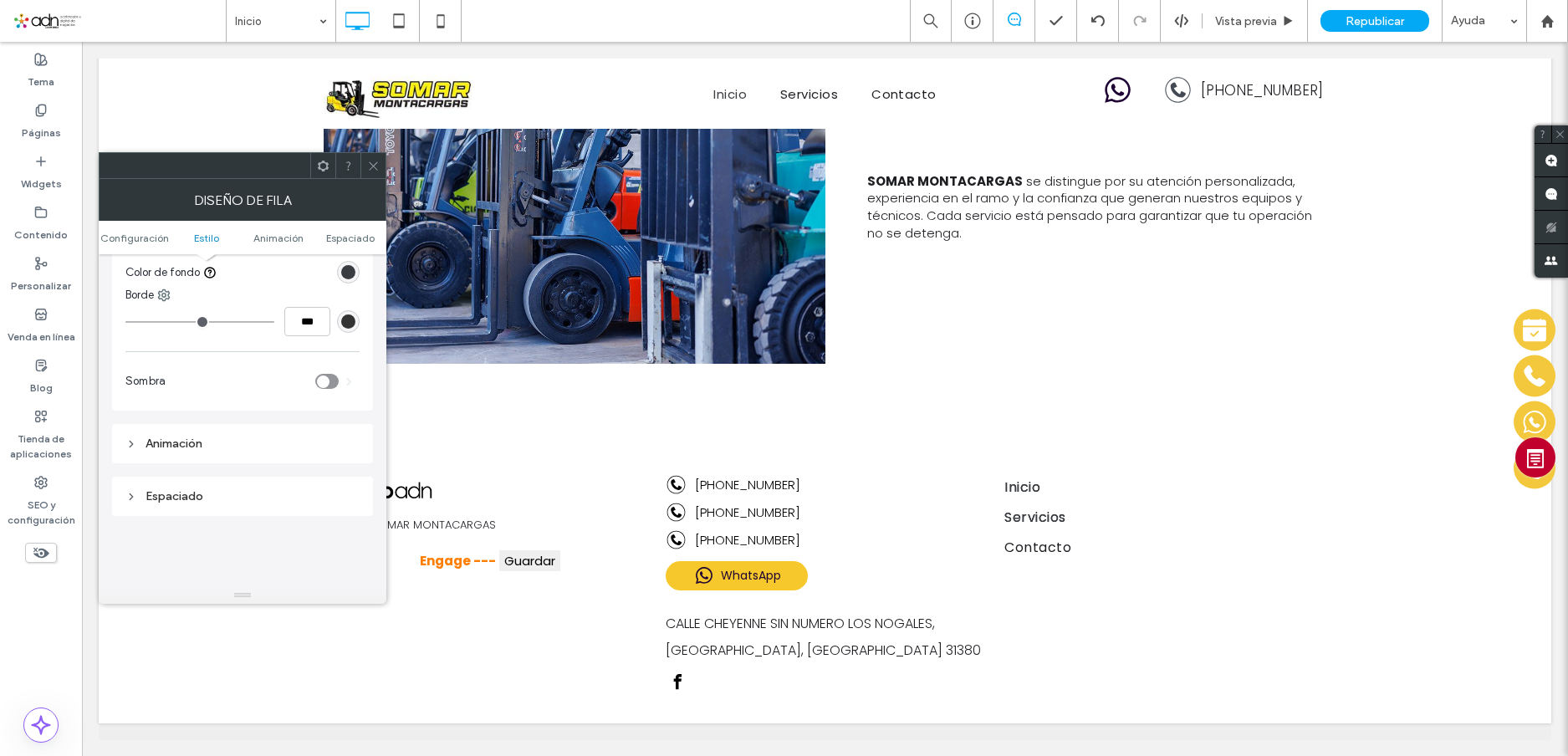
click at [1020, 509] on span "Servicios" at bounding box center [1034, 517] width 61 height 27
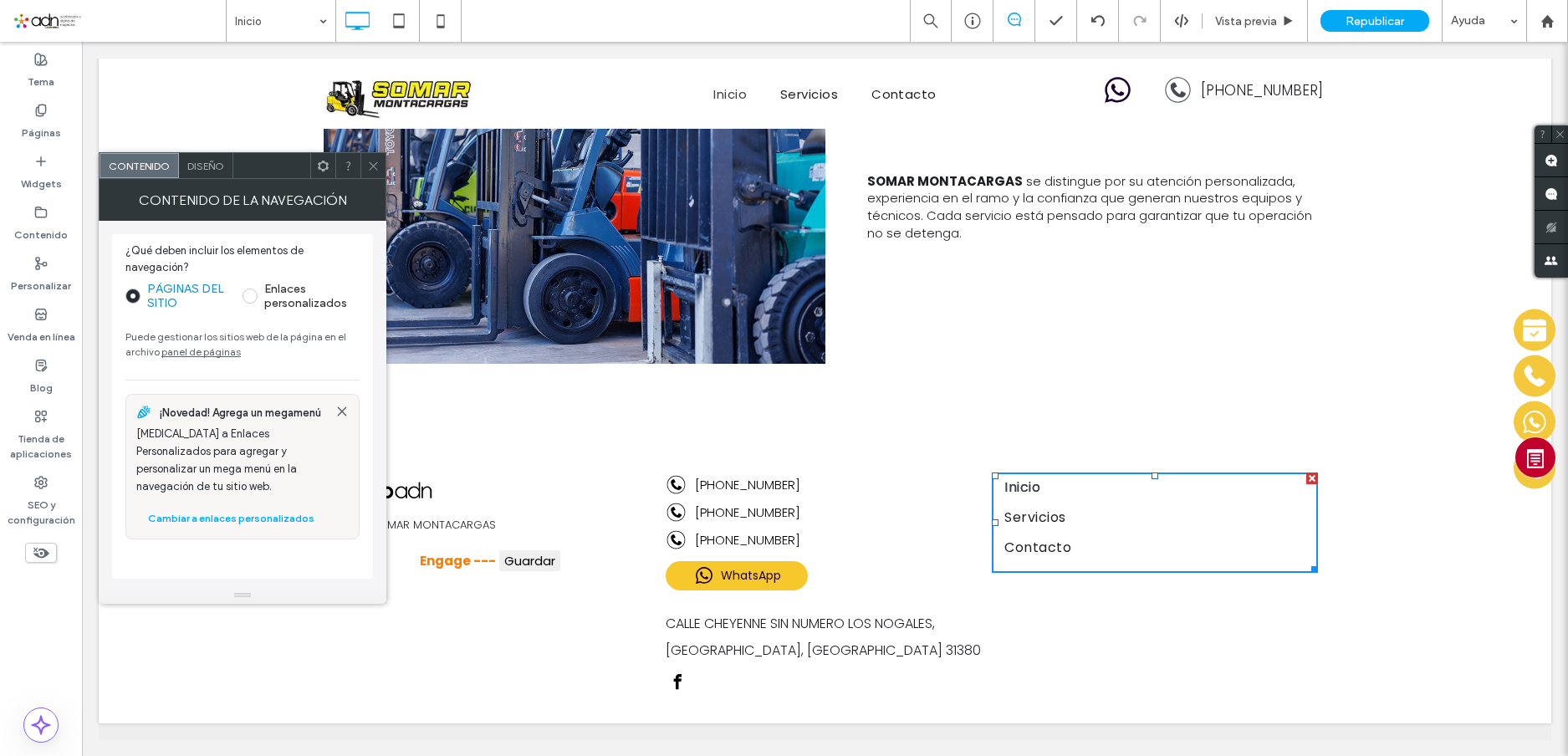
click at [206, 166] on span "Diseño" at bounding box center [205, 166] width 36 height 13
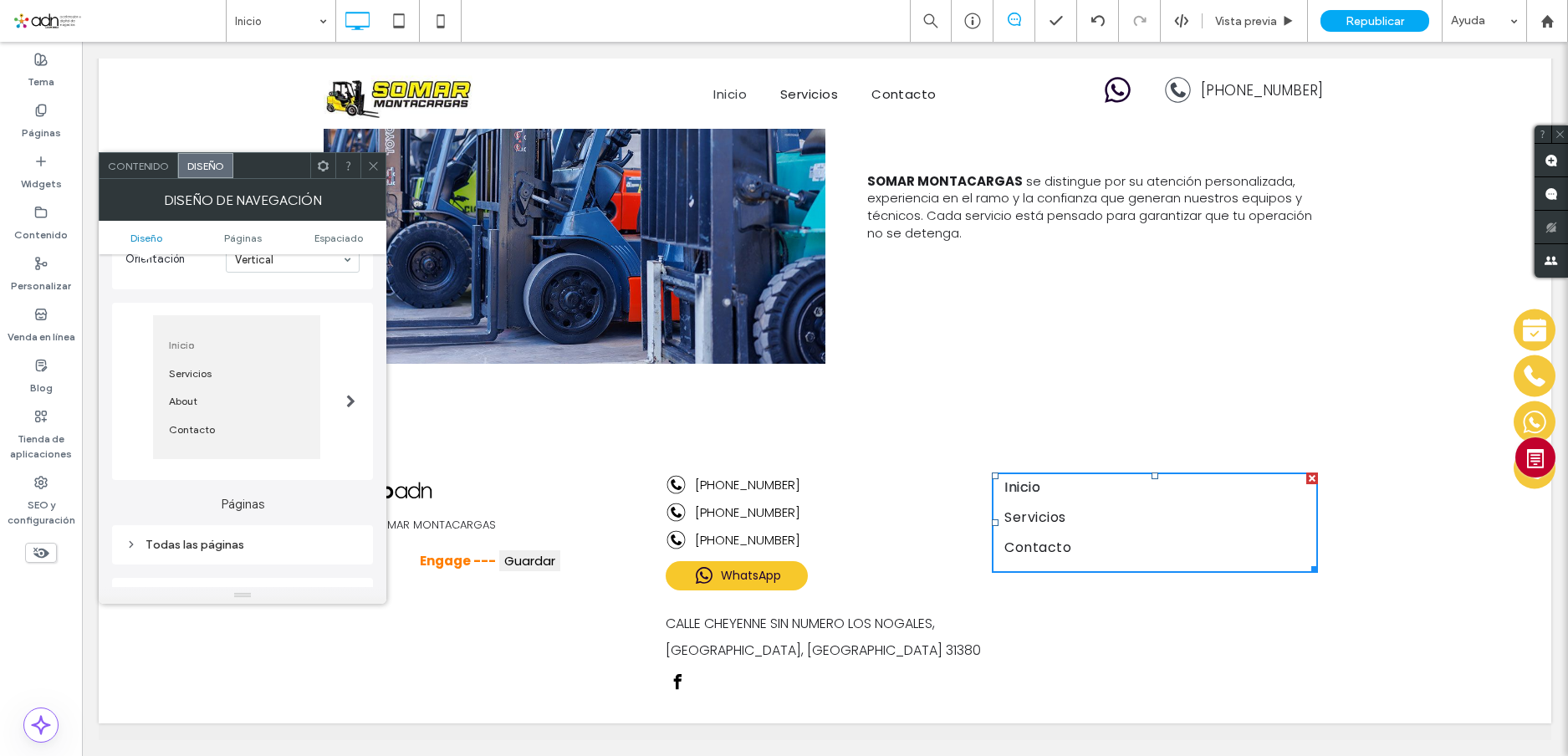
scroll to position [335, 0]
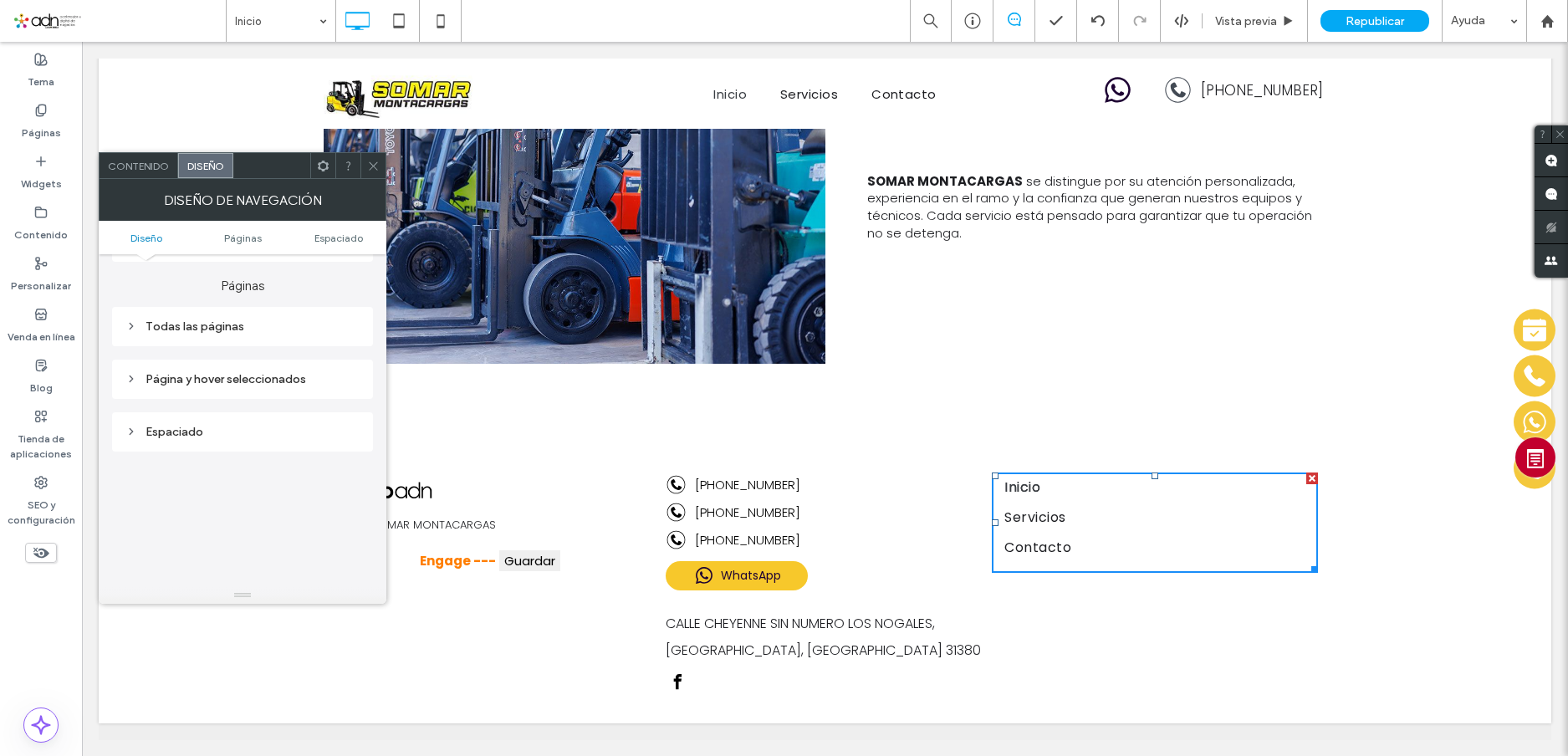
click at [232, 331] on div "Todas las páginas" at bounding box center [242, 327] width 235 height 14
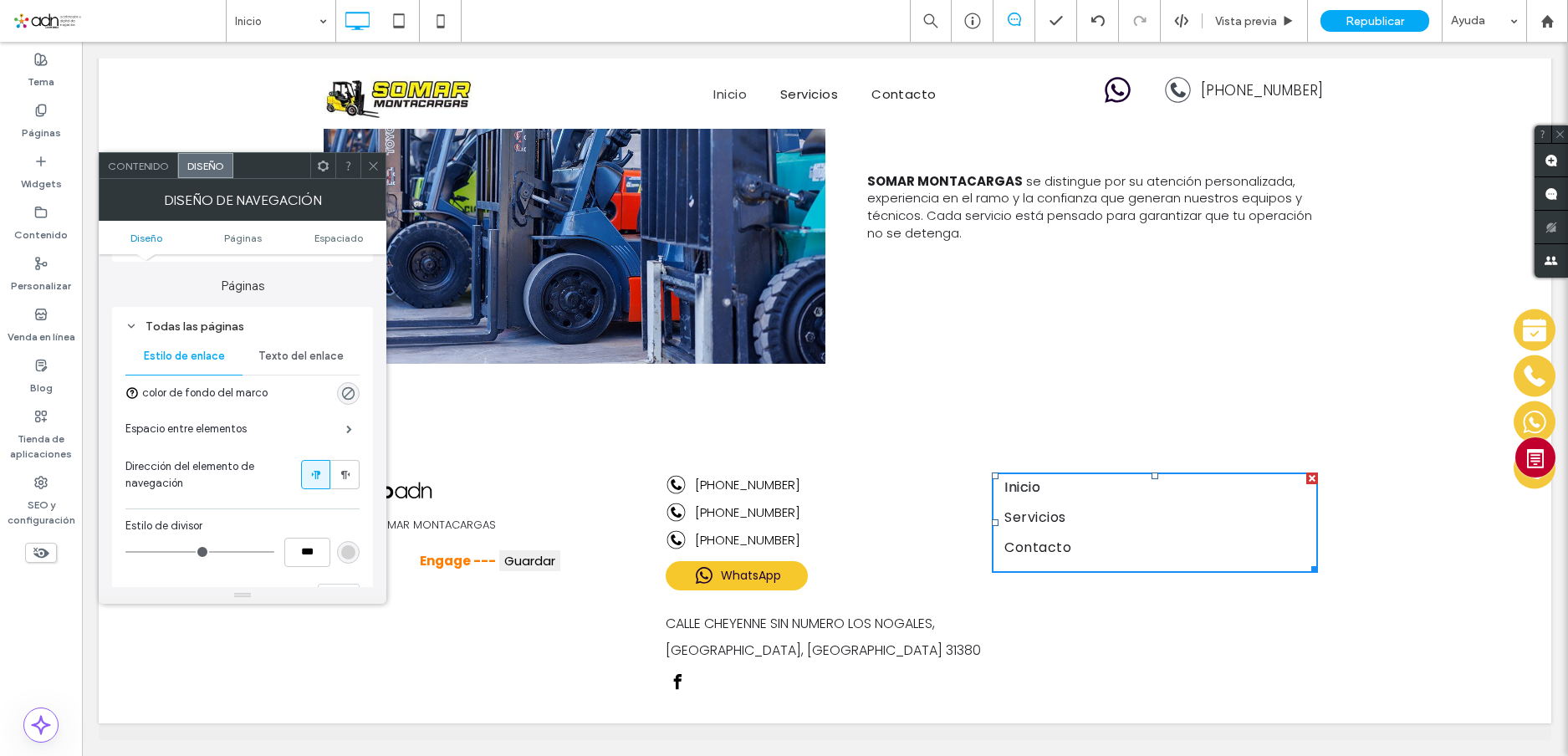
click at [295, 354] on span "Texto del enlace" at bounding box center [300, 356] width 85 height 14
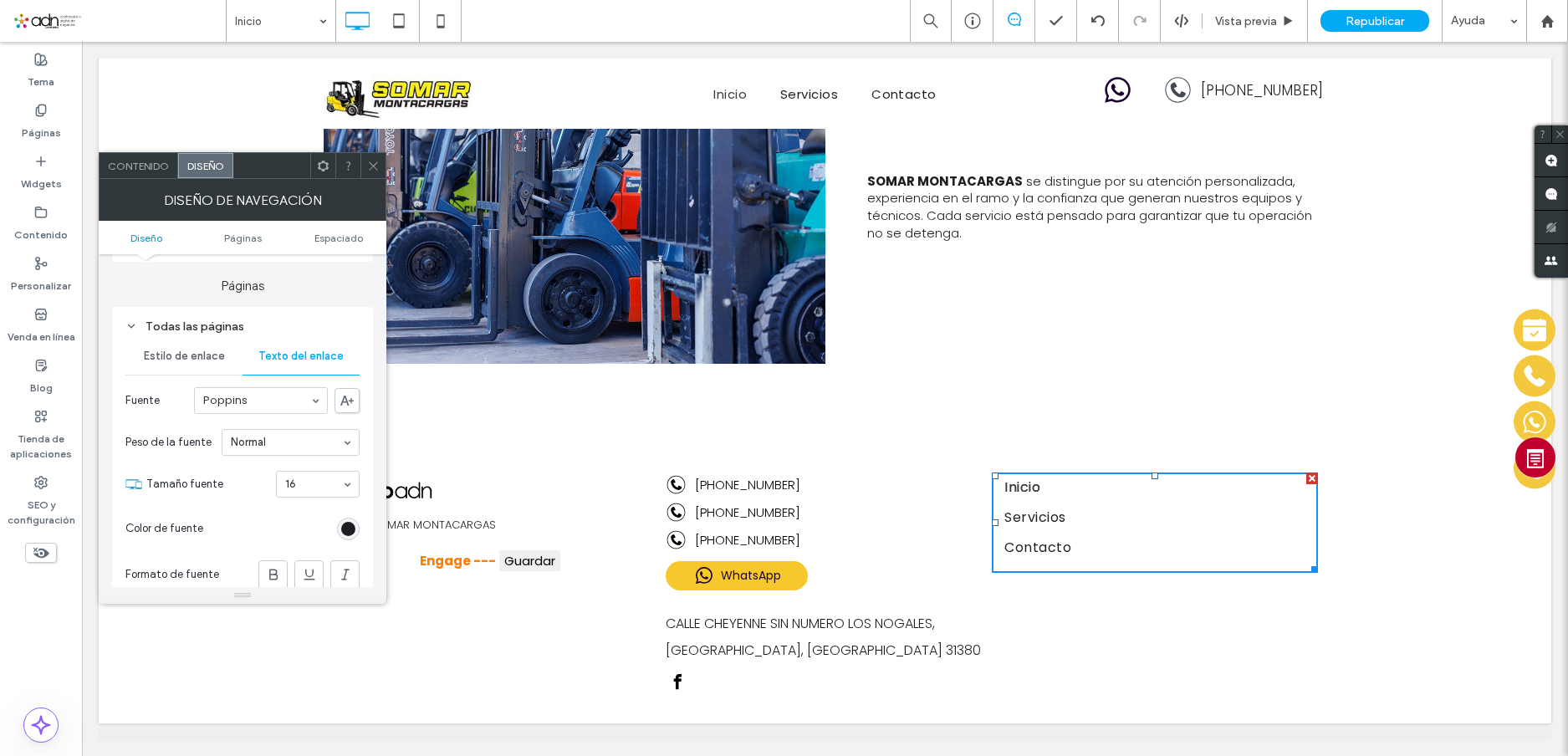
click at [350, 531] on div "rgb(29, 30, 34)" at bounding box center [348, 529] width 14 height 14
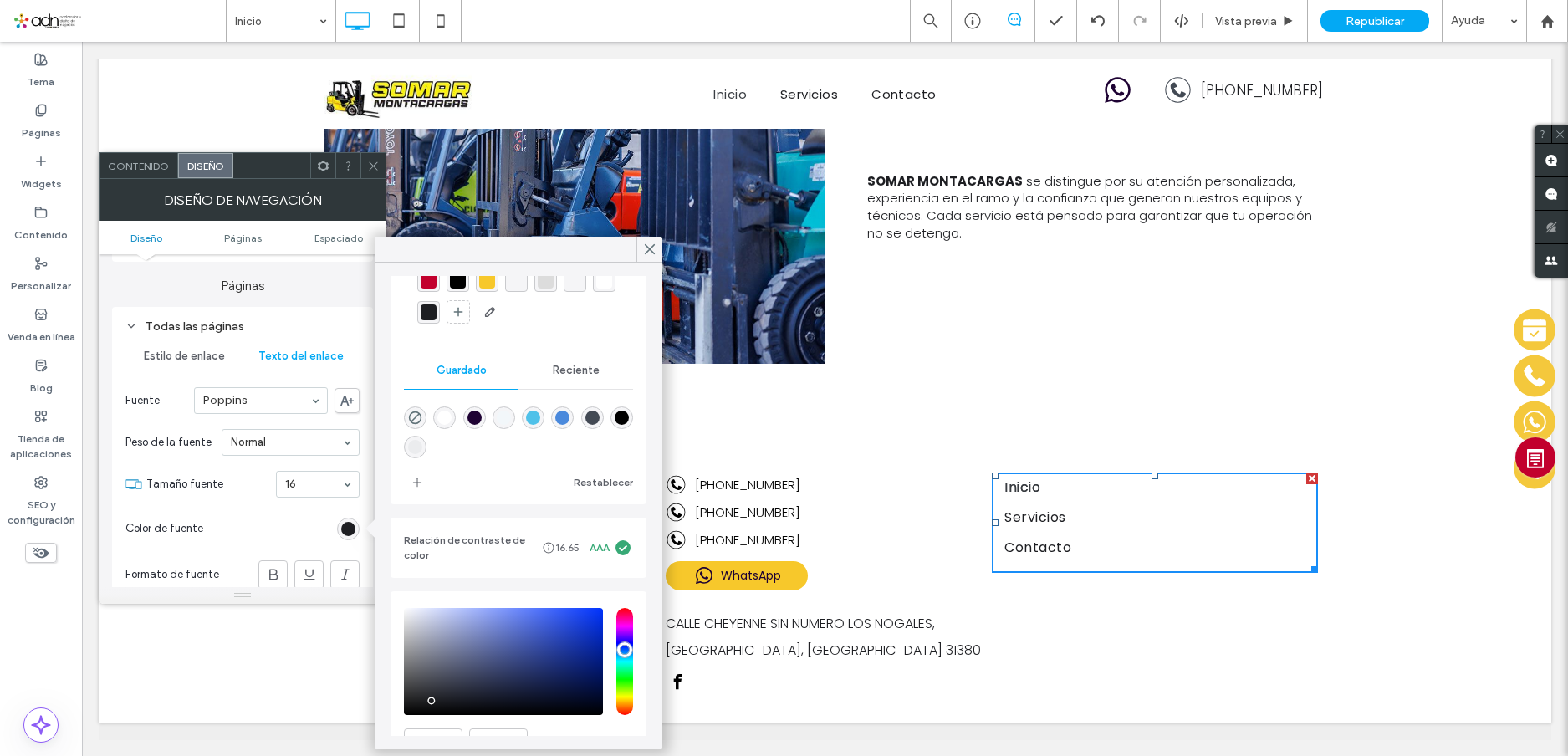
scroll to position [159, 0]
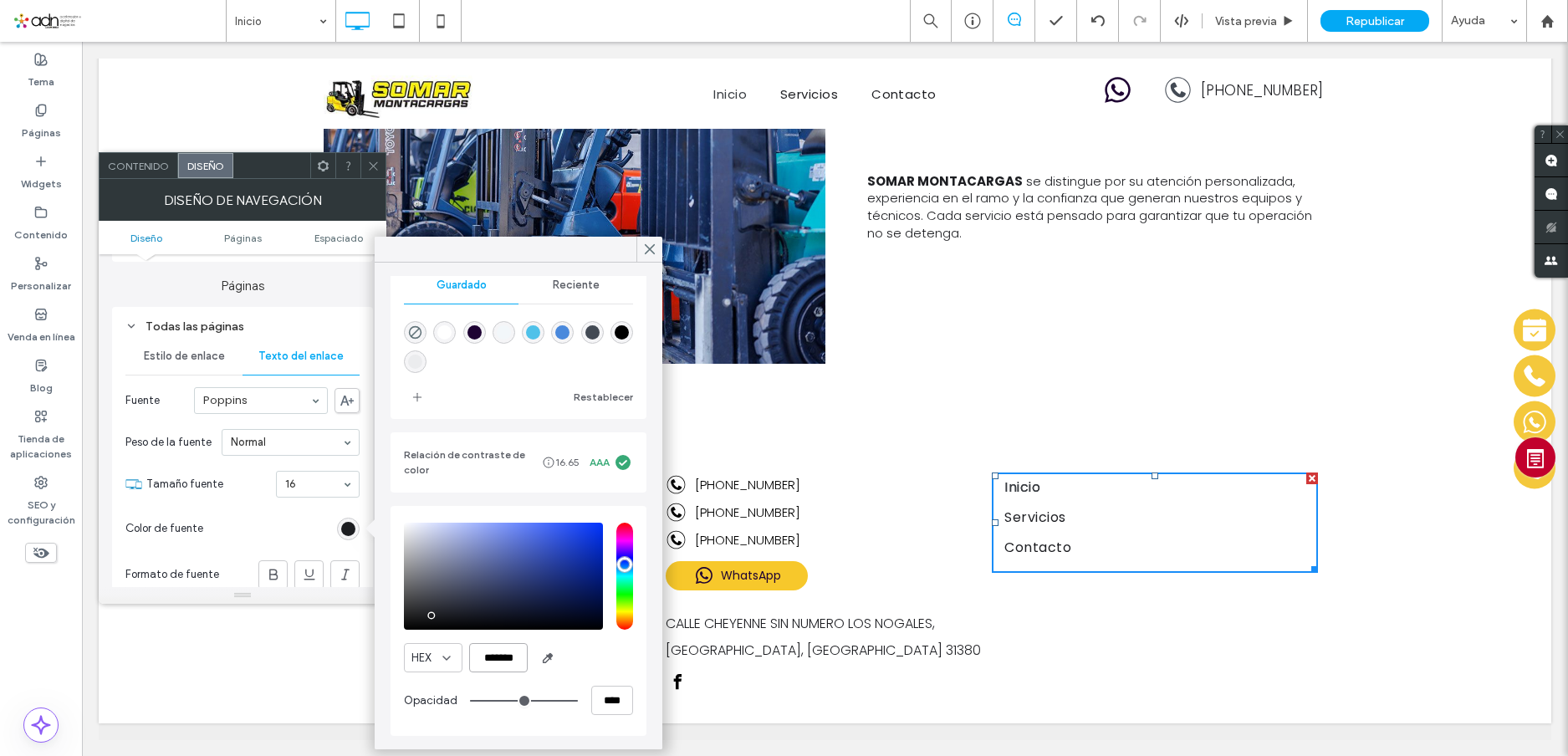
click at [500, 668] on input "*******" at bounding box center [498, 658] width 59 height 29
paste input "color picker textbox"
type input "*******"
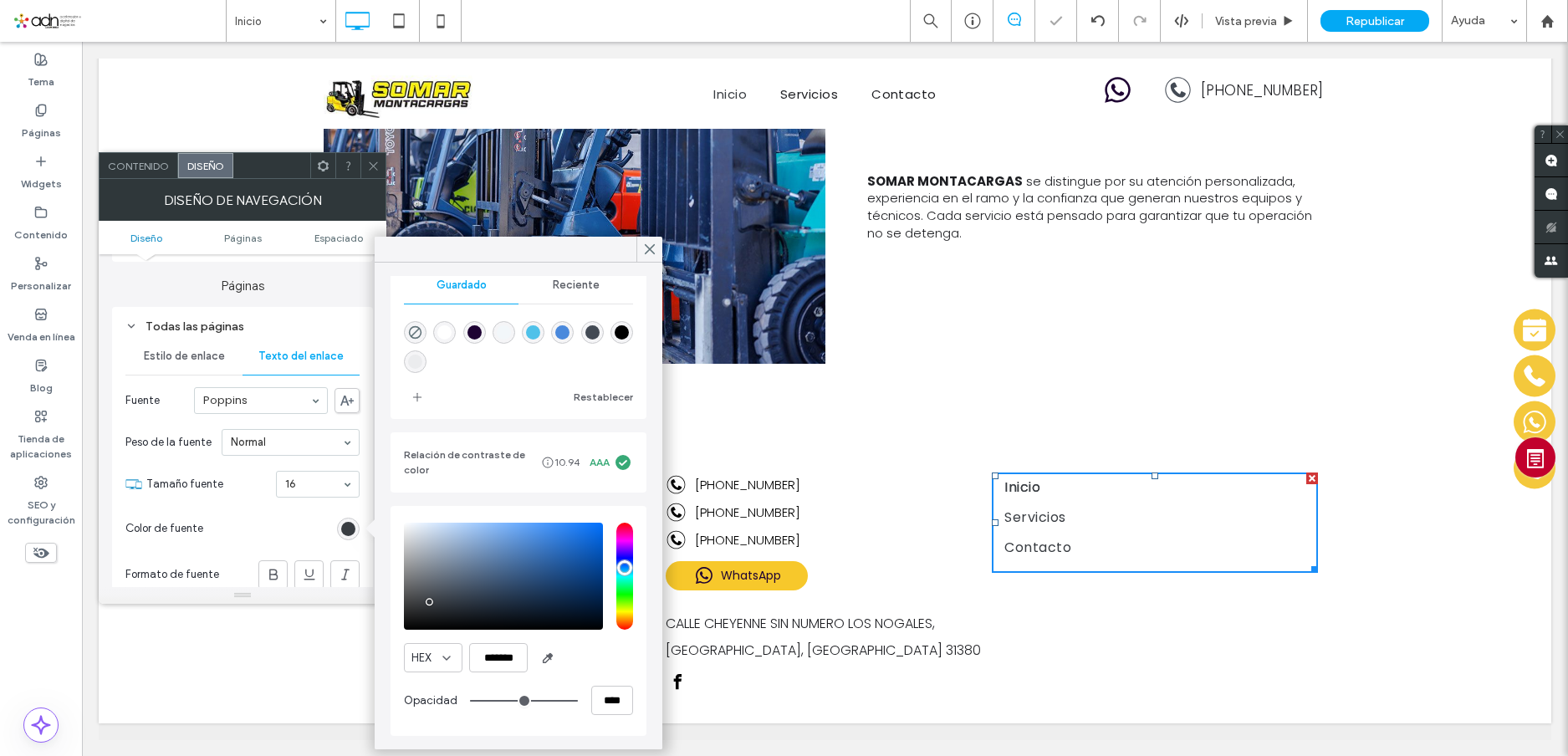
click at [602, 662] on div "HEX *******" at bounding box center [518, 658] width 229 height 29
click at [648, 245] on icon at bounding box center [649, 248] width 15 height 15
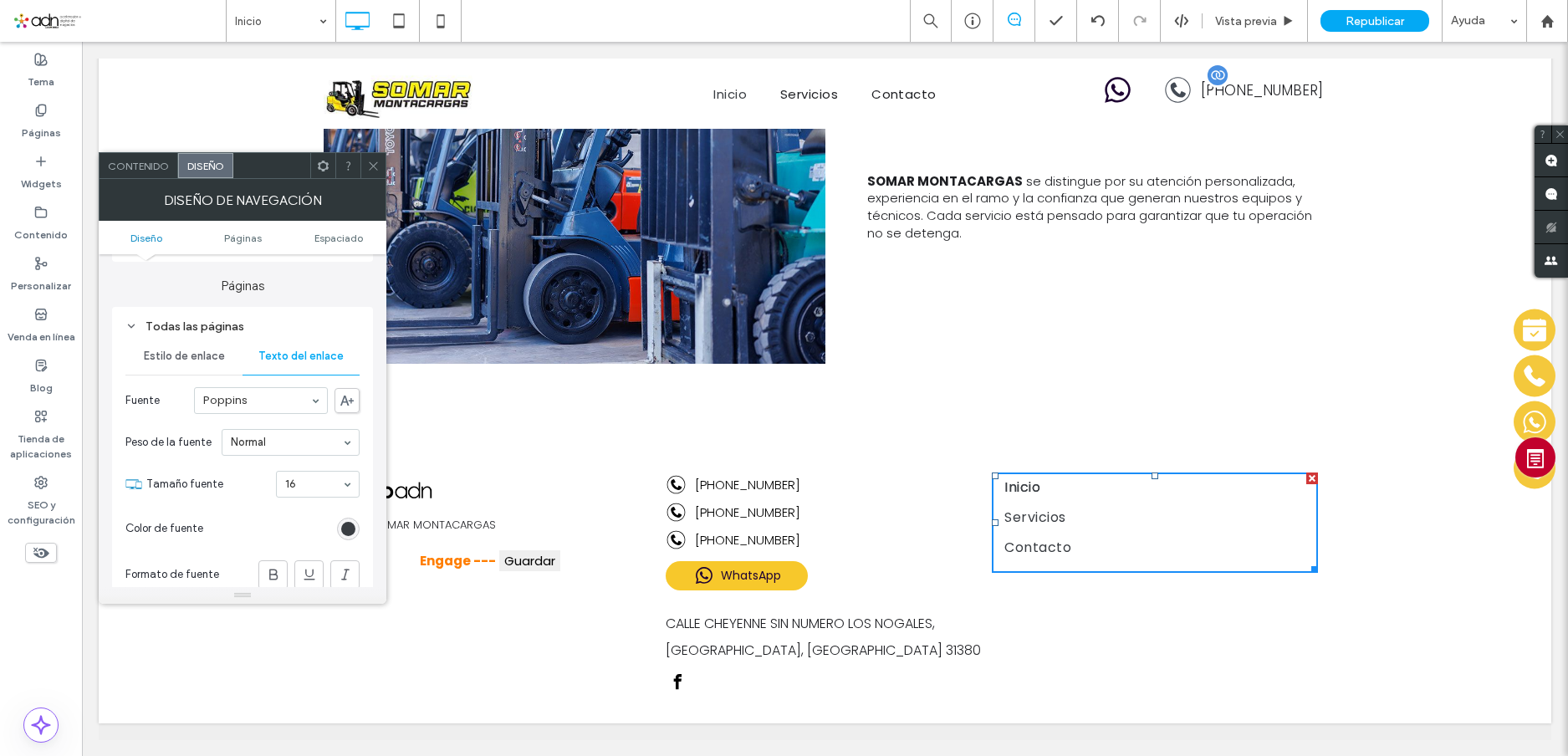
click at [1180, 86] on icon at bounding box center [1177, 89] width 15 height 15
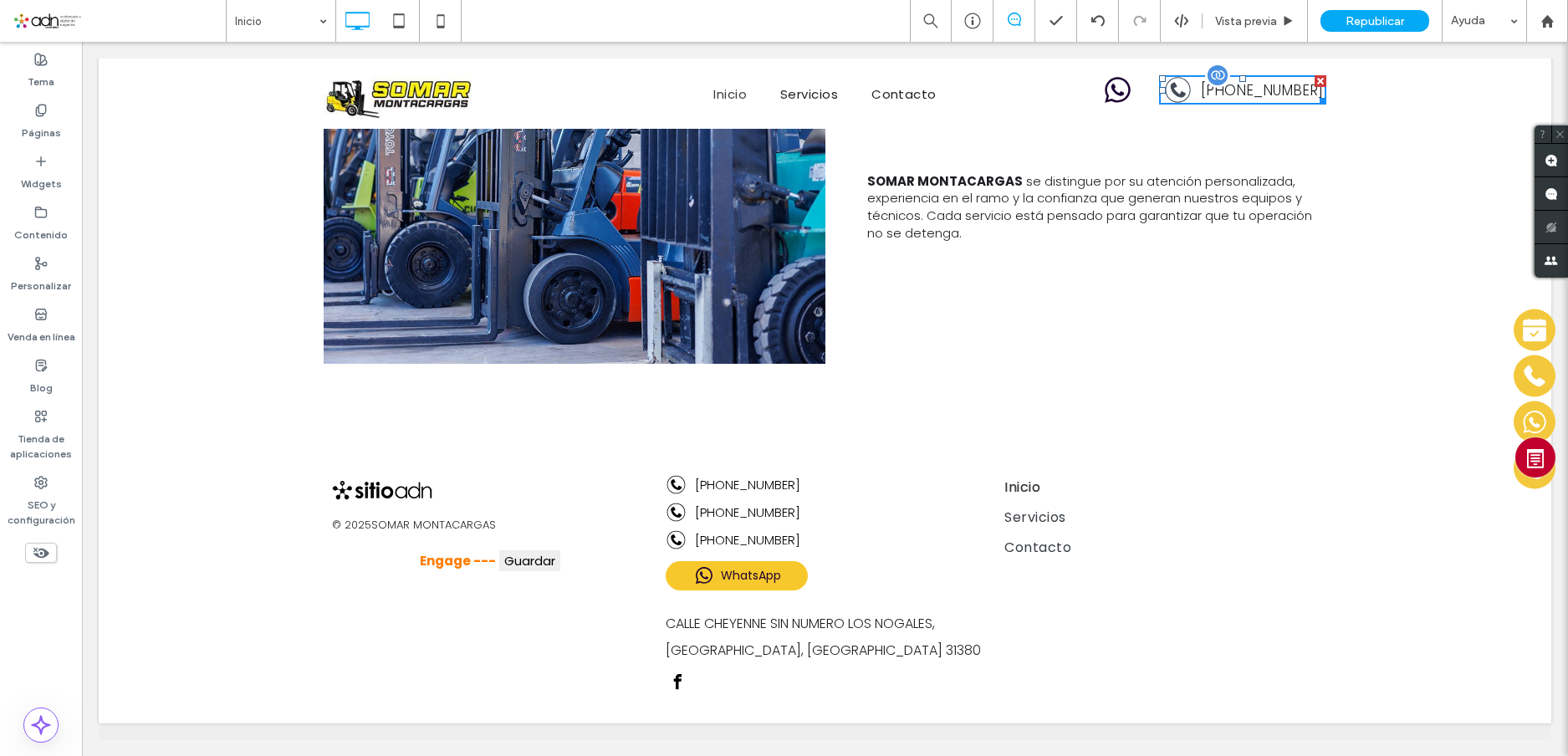
click at [1174, 87] on icon at bounding box center [1177, 90] width 29 height 29
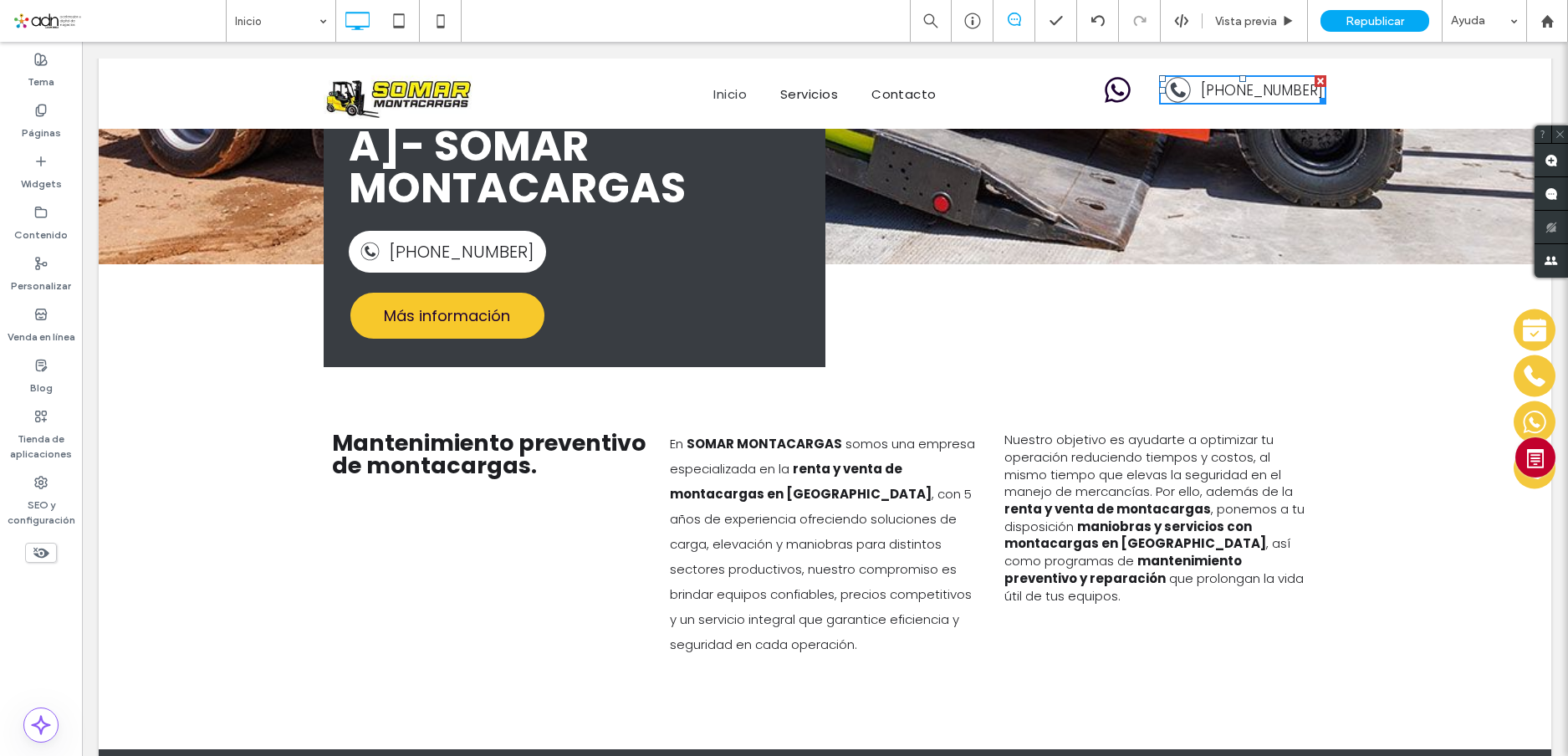
scroll to position [0, 0]
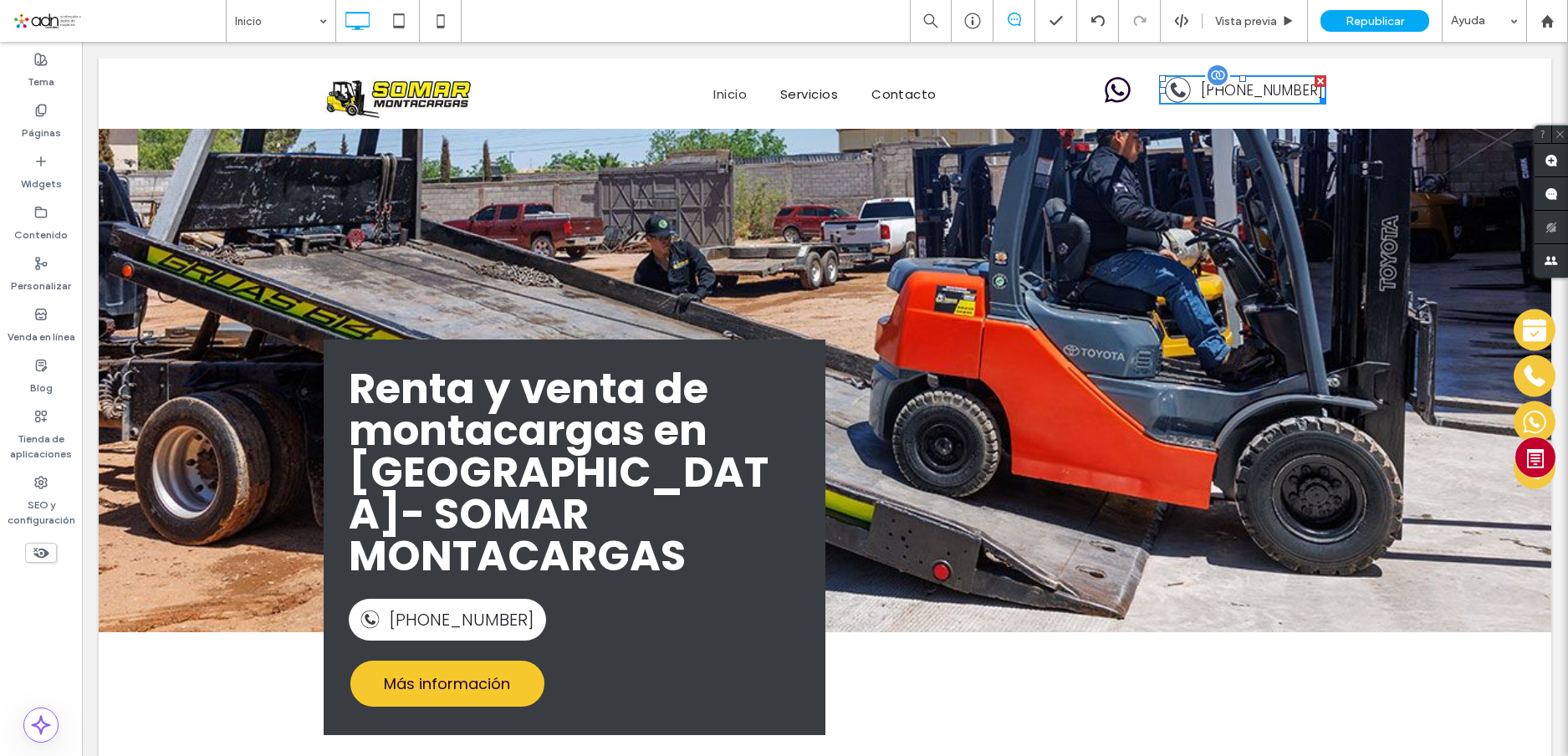
click at [1184, 85] on icon at bounding box center [1177, 90] width 29 height 29
click at [1114, 88] on icon at bounding box center [1118, 90] width 29 height 29
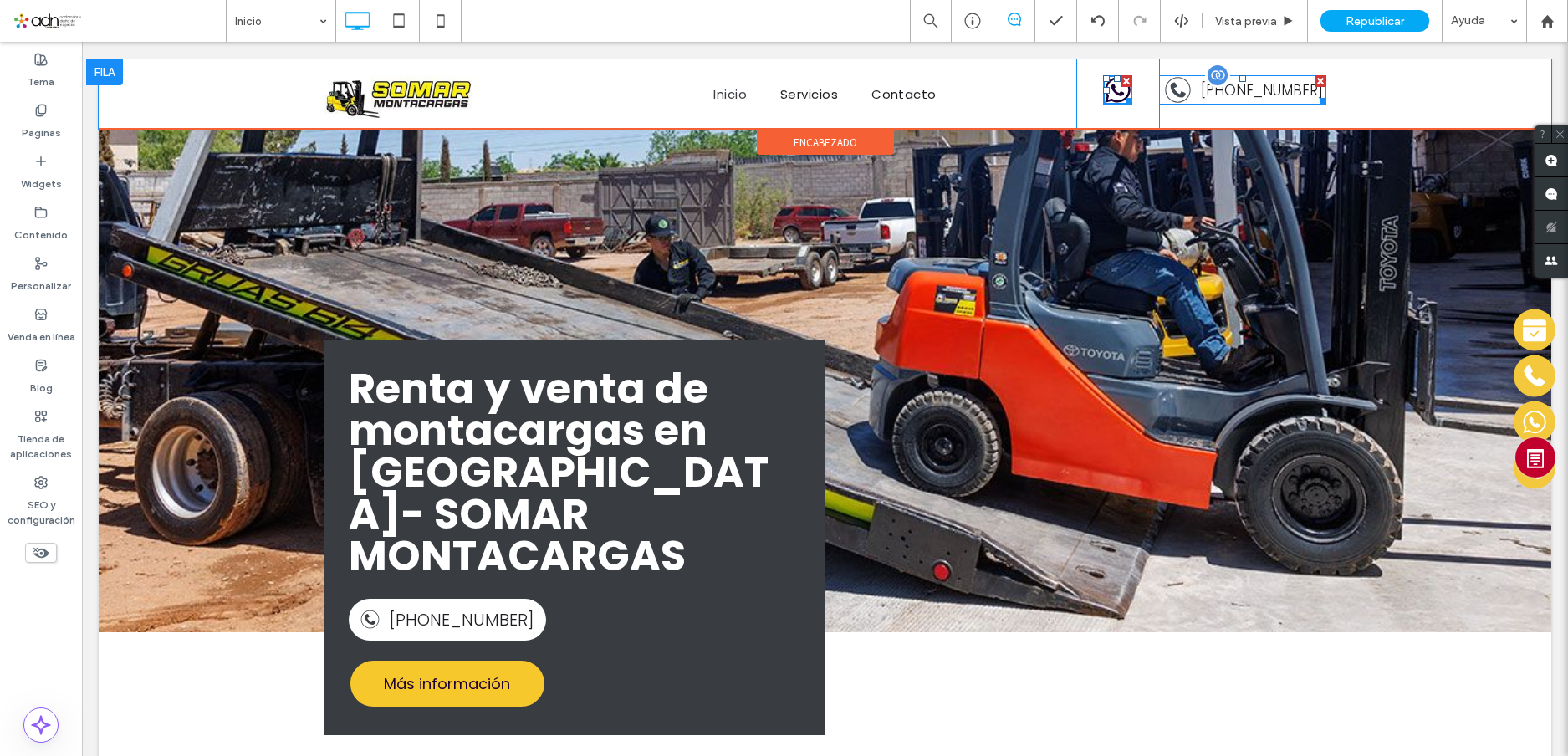
click at [1224, 90] on span at bounding box center [1242, 90] width 167 height 29
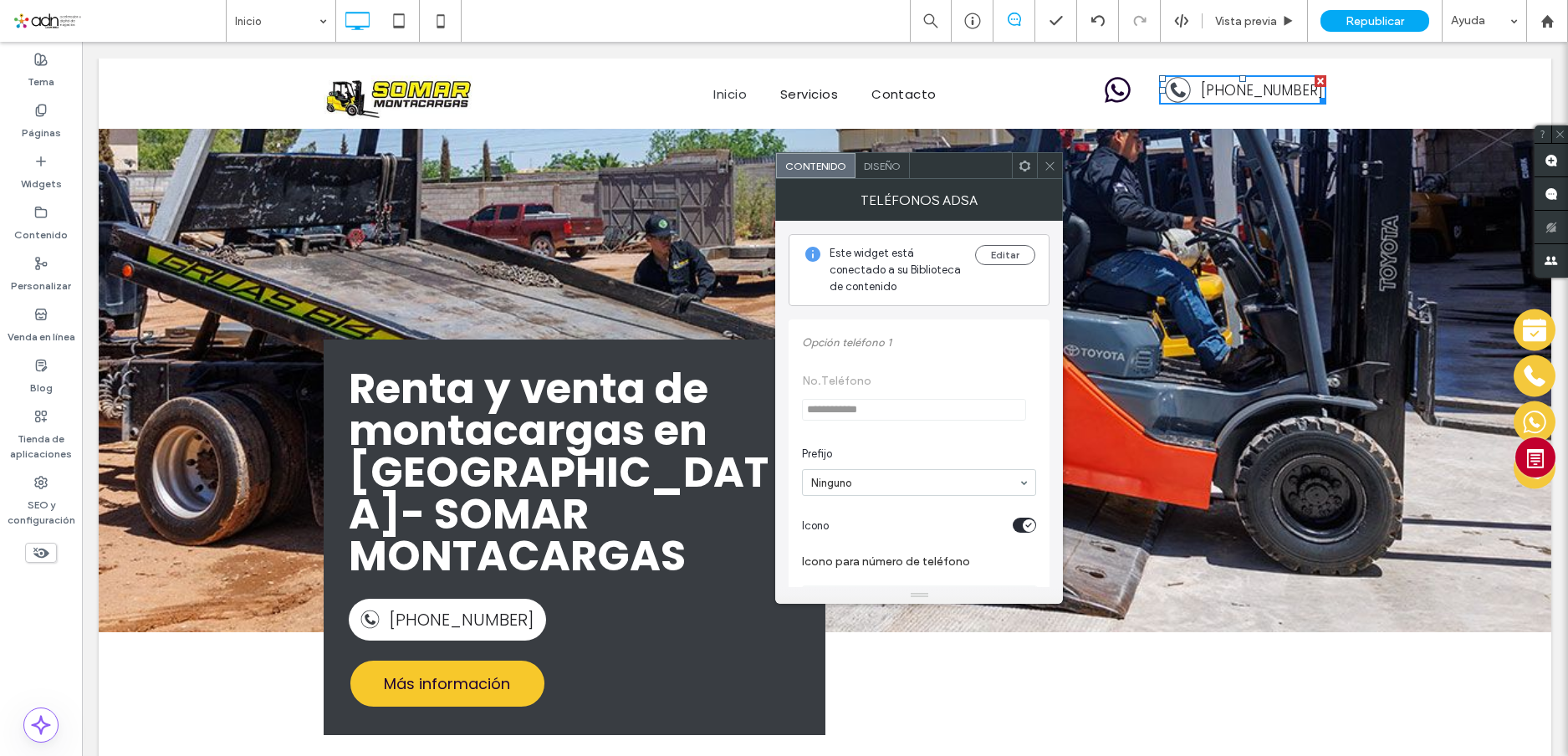
click at [885, 163] on span "Diseño" at bounding box center [881, 166] width 36 height 13
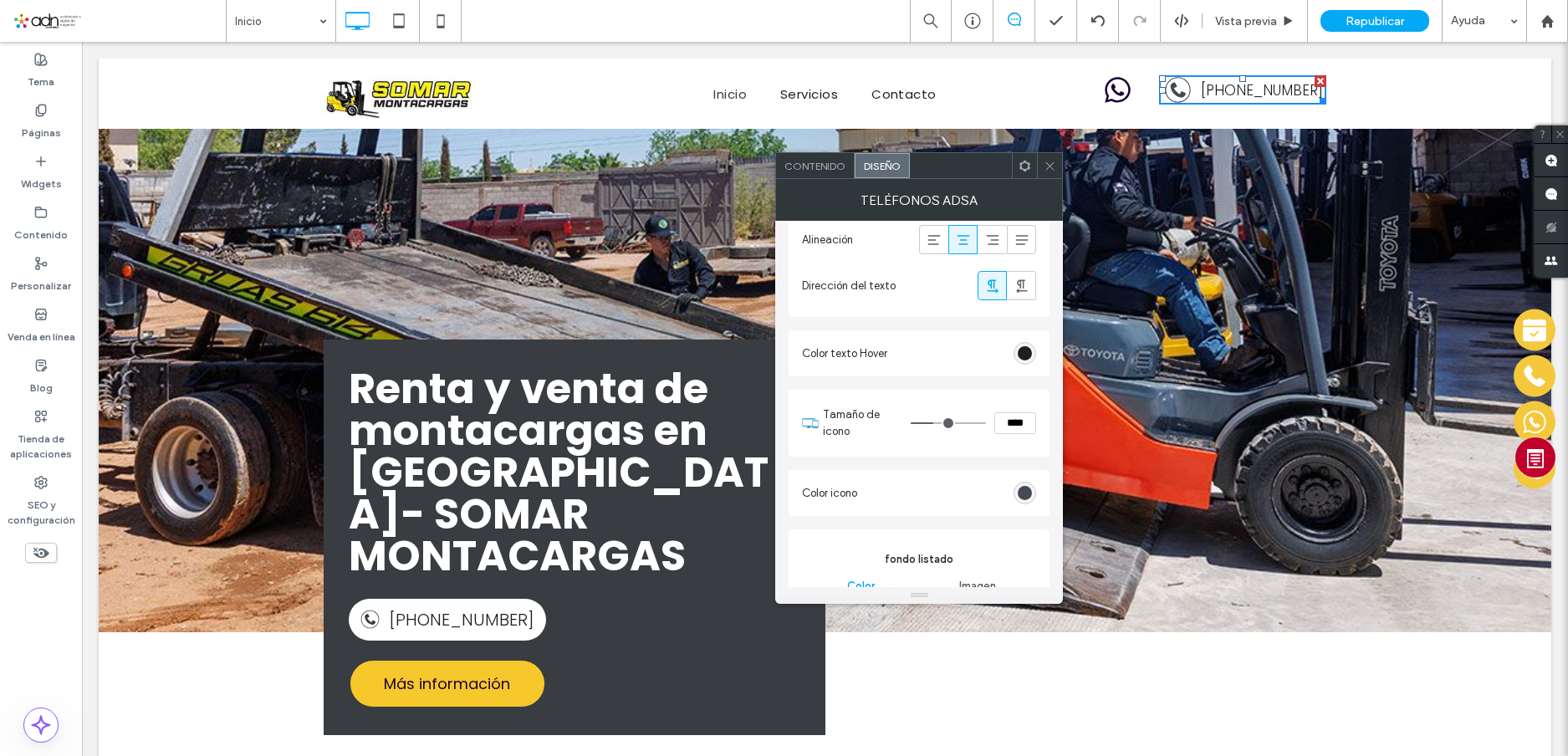
scroll to position [502, 0]
click at [1022, 494] on div "rgb(67, 74, 84)" at bounding box center [1024, 491] width 14 height 14
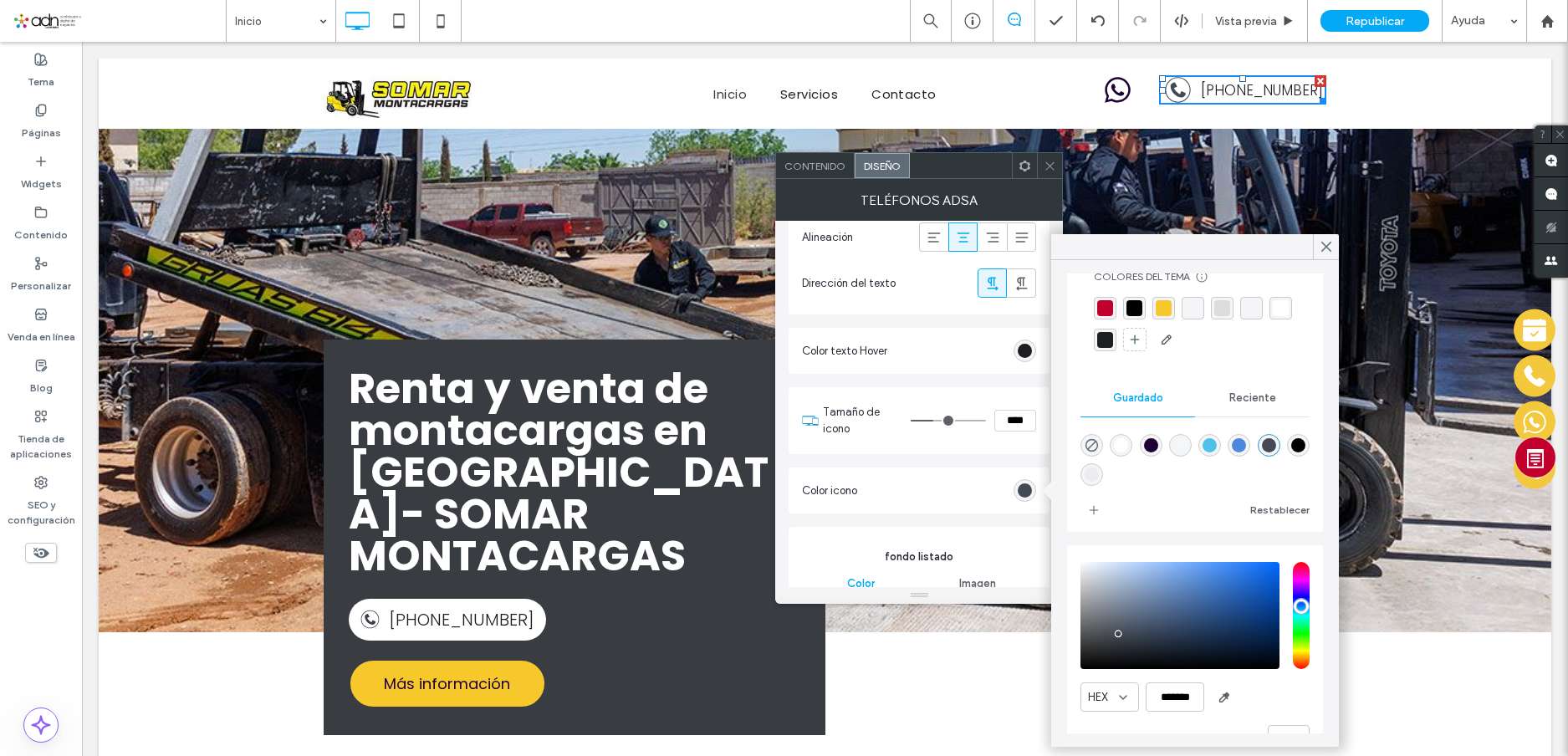
scroll to position [85, 0]
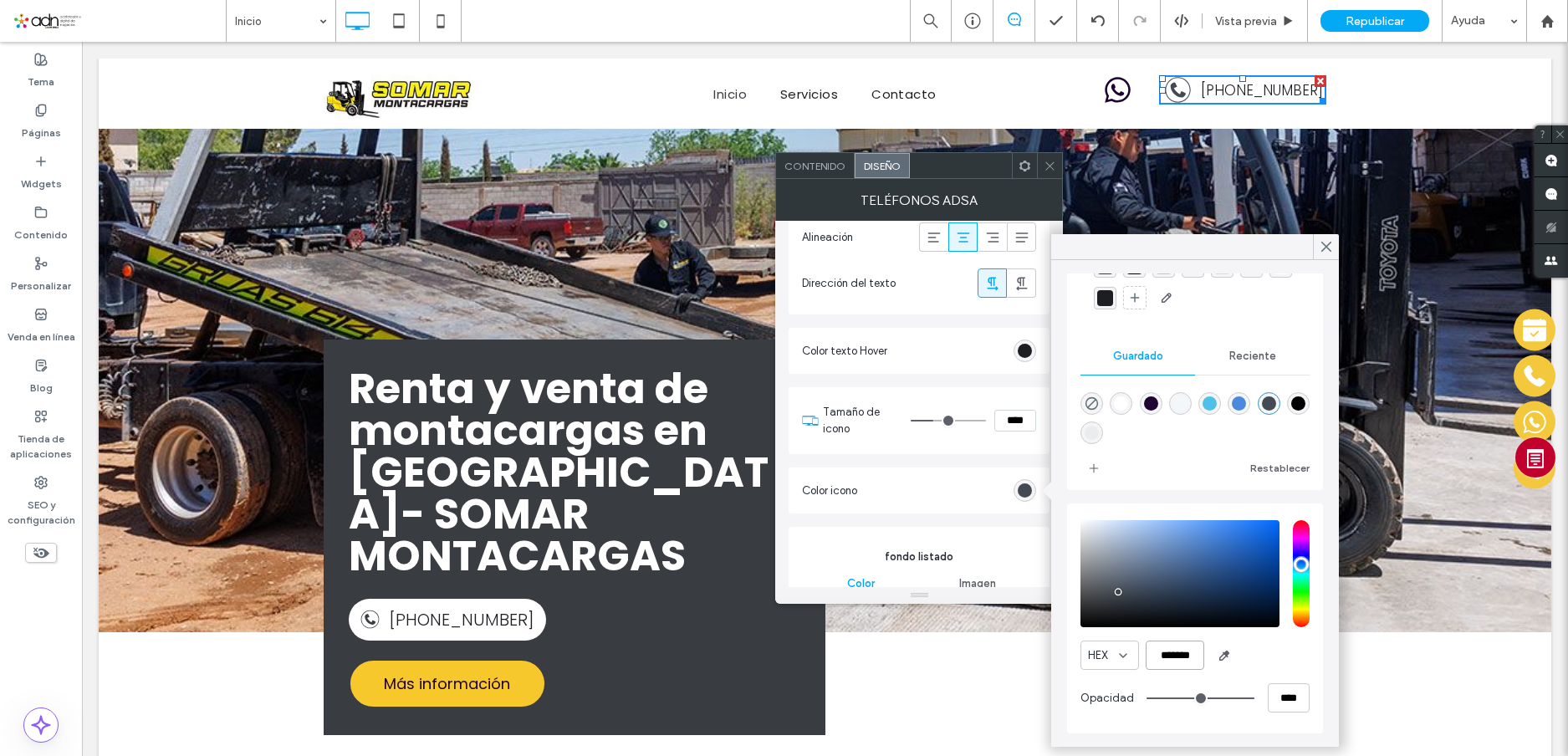
click at [1174, 652] on input "*******" at bounding box center [1175, 656] width 59 height 29
paste input "color picker textbox"
type input "*******"
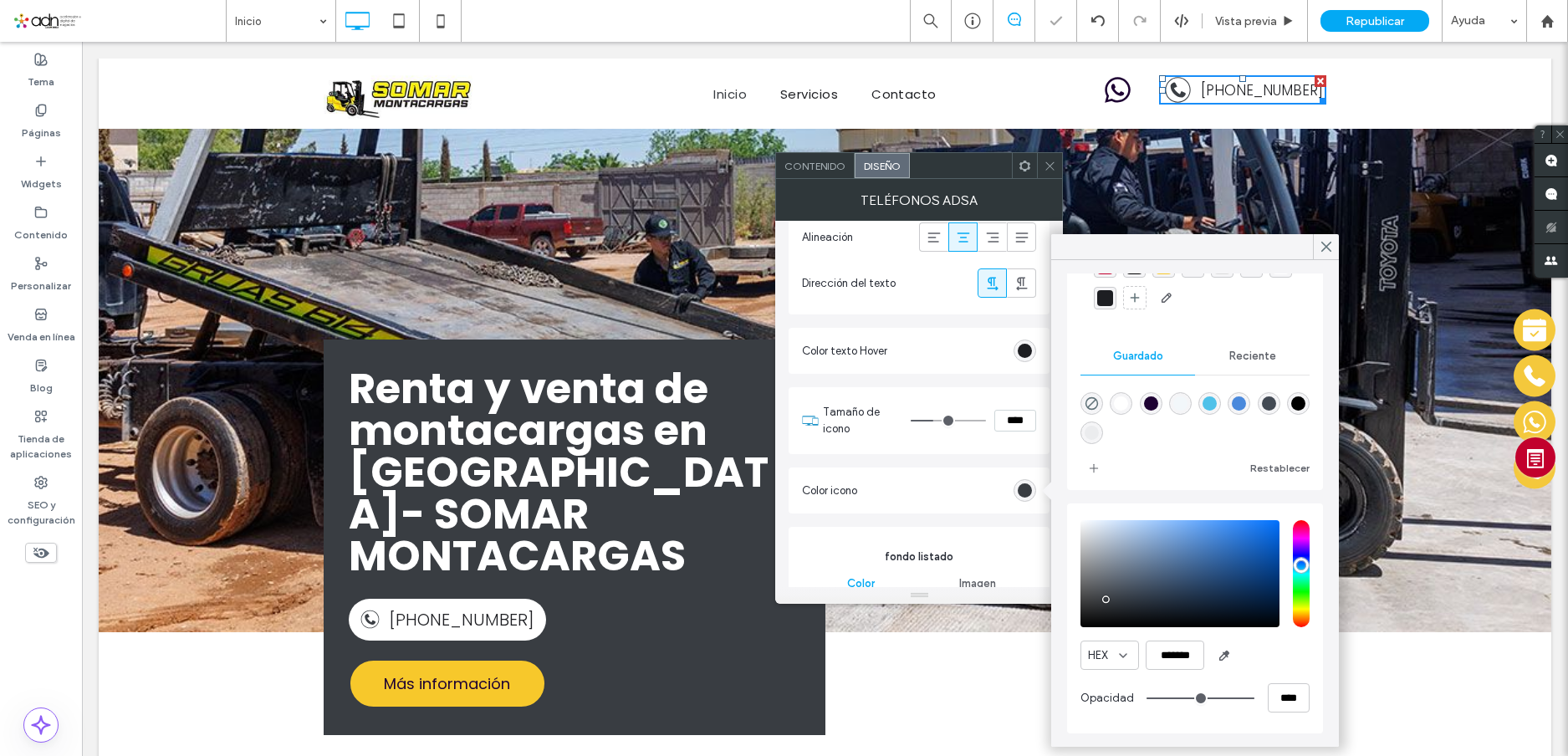
click at [1286, 656] on div "HEX *******" at bounding box center [1194, 656] width 229 height 29
click at [1366, 21] on span "Republicar" at bounding box center [1375, 21] width 59 height 14
